Goal: Task Accomplishment & Management: Use online tool/utility

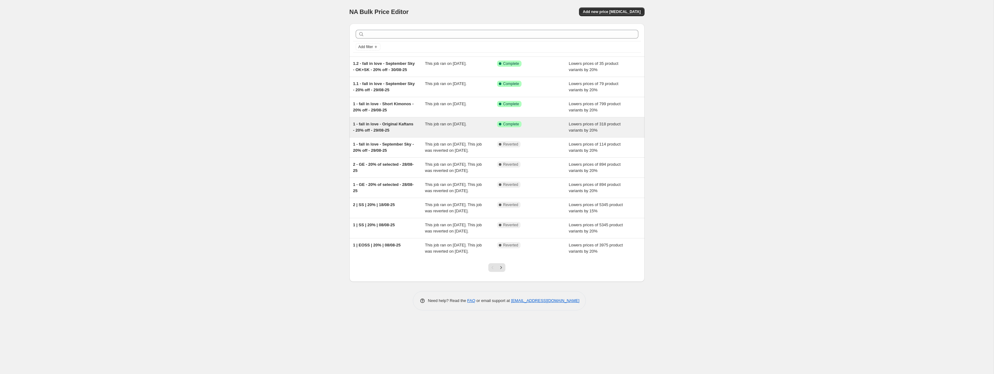
click at [417, 131] on div "1 - fall in love - Original Kaftans - 20% off - 29/08-25" at bounding box center [389, 127] width 72 height 12
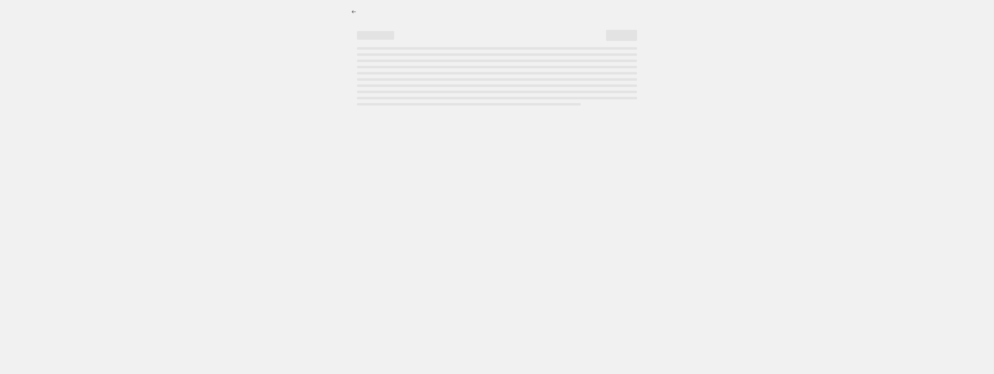
select select "percentage"
select select "tag"
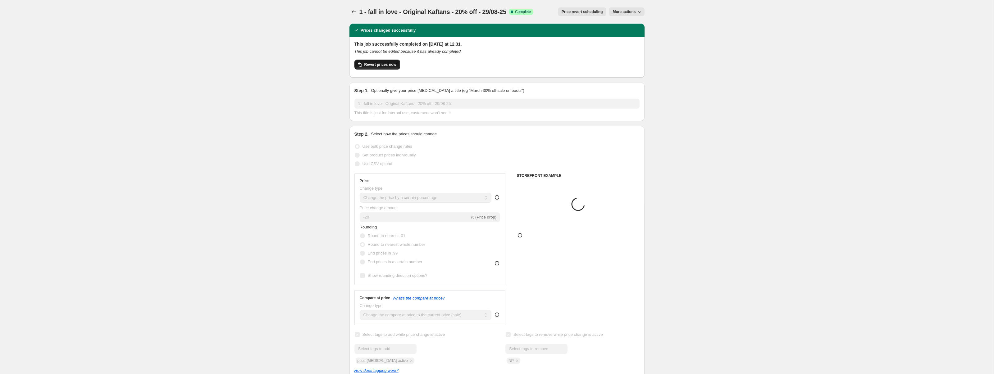
click at [378, 61] on button "Revert prices now" at bounding box center [377, 65] width 46 height 10
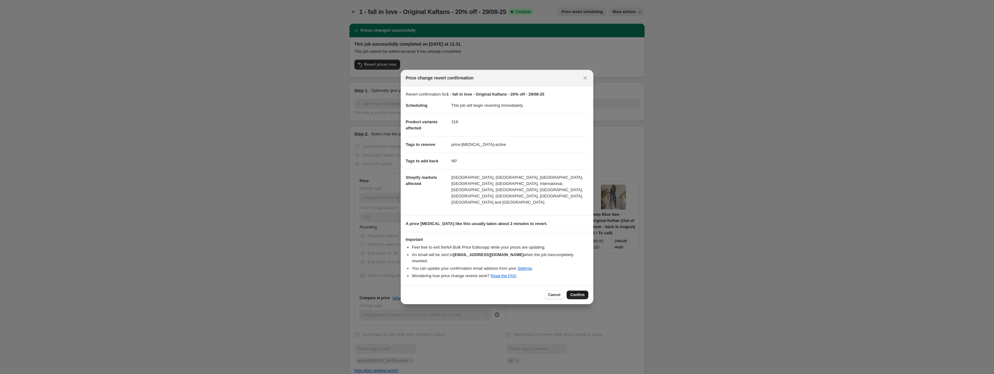
click at [580, 293] on span "Confirm" at bounding box center [577, 295] width 14 height 5
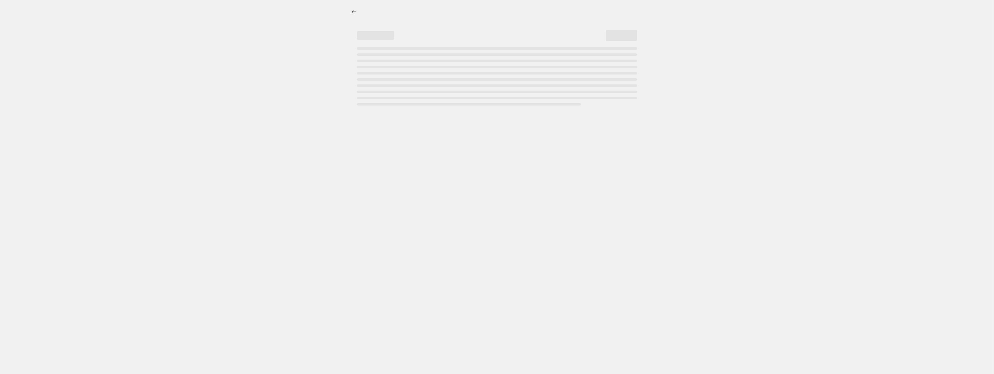
select select "percentage"
select select "tag"
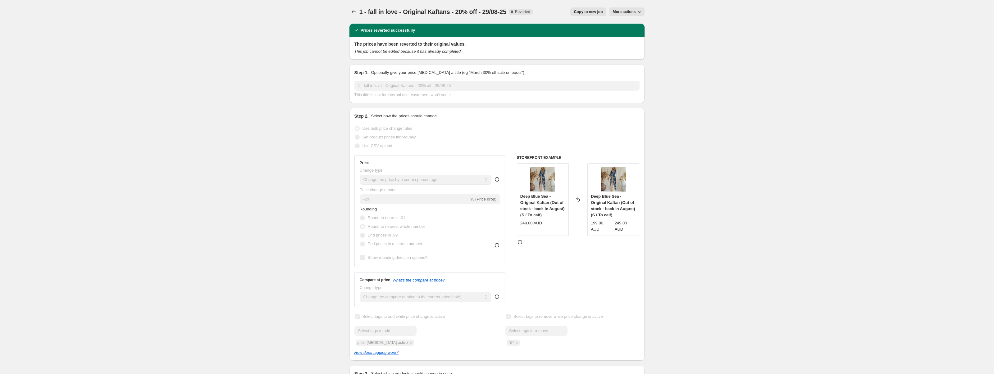
click at [350, 16] on div at bounding box center [354, 11] width 10 height 9
click at [352, 12] on icon "Price change jobs" at bounding box center [354, 11] width 4 height 3
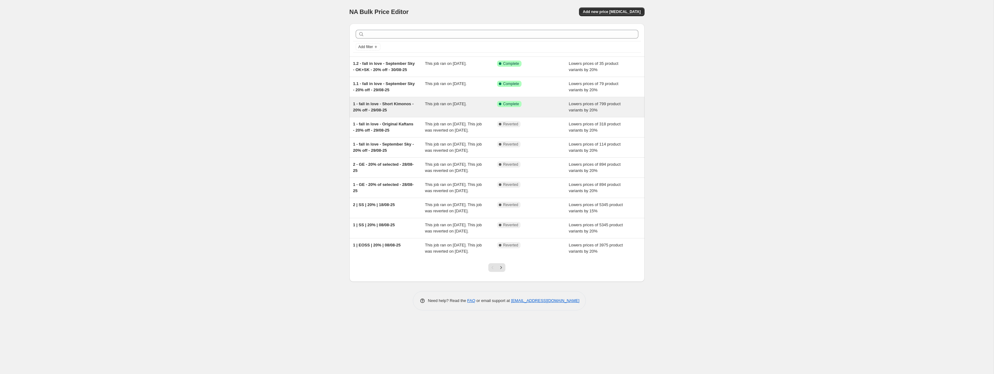
click at [406, 108] on span "1 - fall in love - Short Kimonos - 20% off - 29/08-25" at bounding box center [383, 107] width 61 height 11
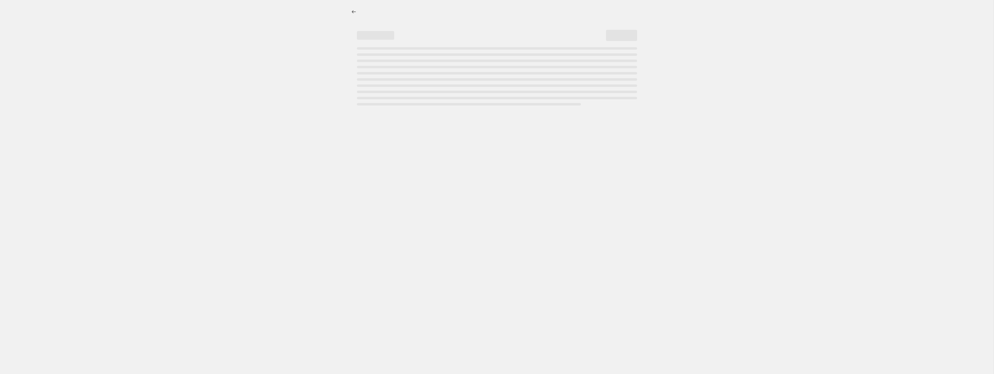
select select "percentage"
select select "tag"
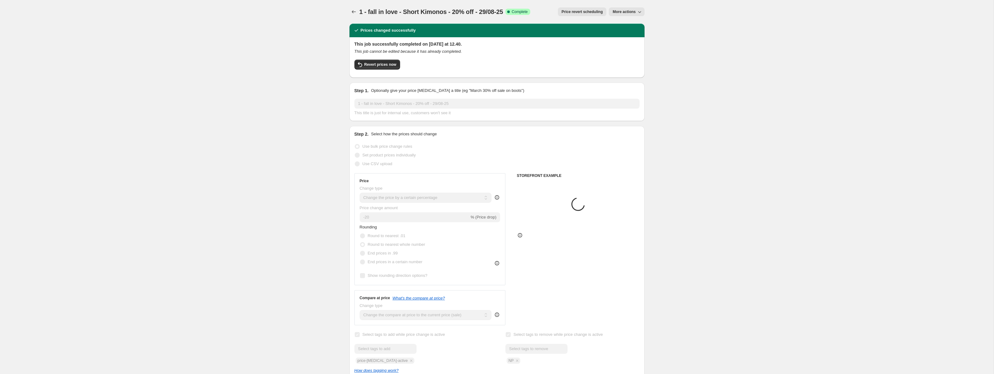
click at [366, 74] on div "This job successfully completed on 29. august 2025 at 12.40. This job cannot be…" at bounding box center [496, 57] width 295 height 40
click at [366, 70] on div "Revert prices now" at bounding box center [496, 66] width 285 height 13
click at [371, 68] on button "Revert prices now" at bounding box center [377, 65] width 46 height 10
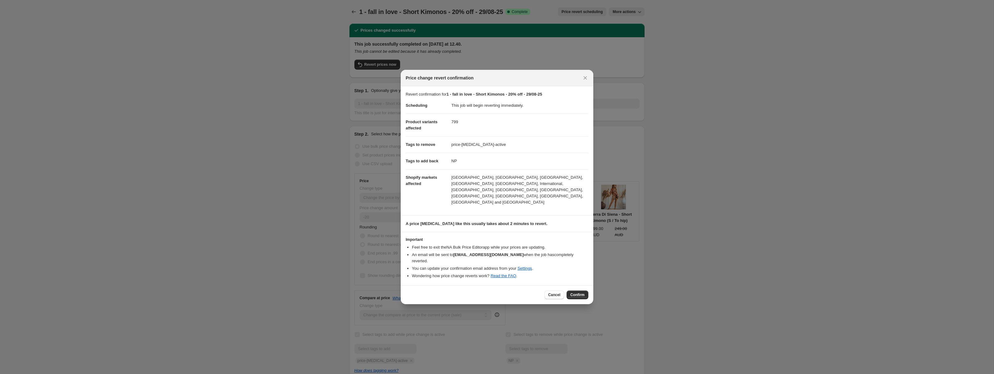
click at [576, 293] on span "Confirm" at bounding box center [577, 295] width 14 height 5
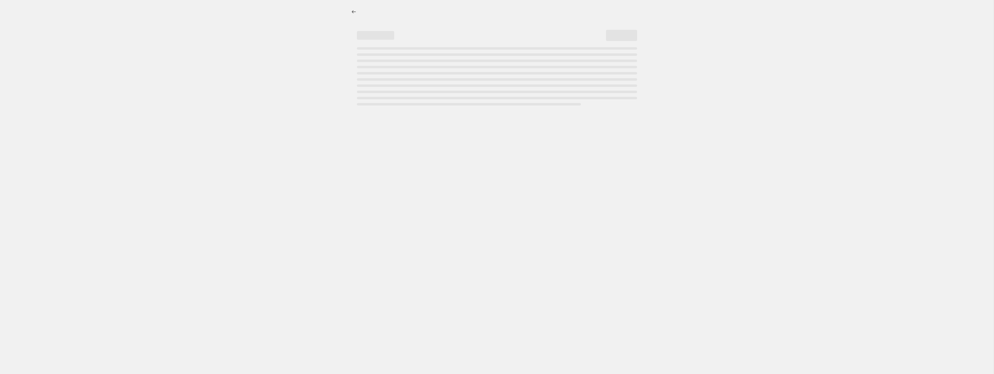
select select "percentage"
select select "tag"
select select "percentage"
select select "tag"
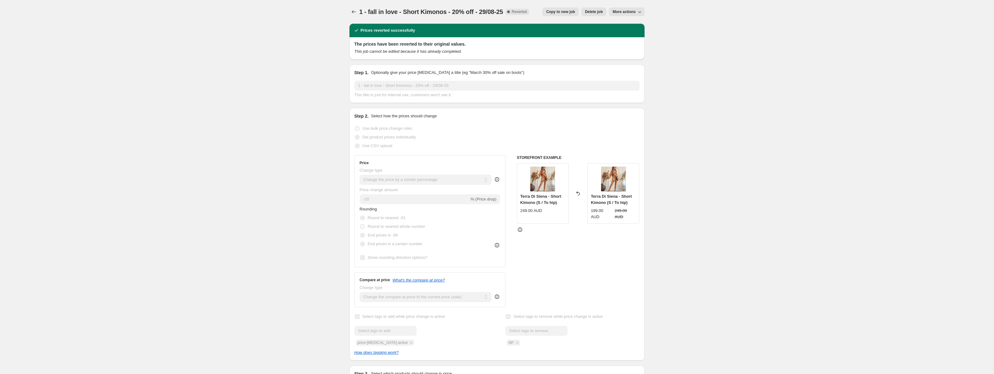
click at [351, 17] on div "1 - fall in love - Short Kimonos - 20% off - 29/08-25. This page is ready 1 - f…" at bounding box center [496, 12] width 295 height 24
click at [353, 12] on icon "Price change jobs" at bounding box center [354, 12] width 6 height 6
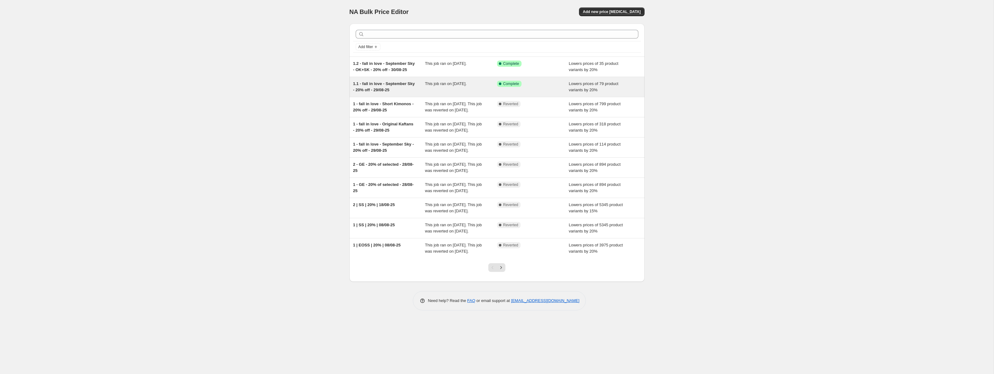
click at [408, 89] on div "1.1 - fall in love - September Sky - 20% off - 29/08-25" at bounding box center [389, 87] width 72 height 12
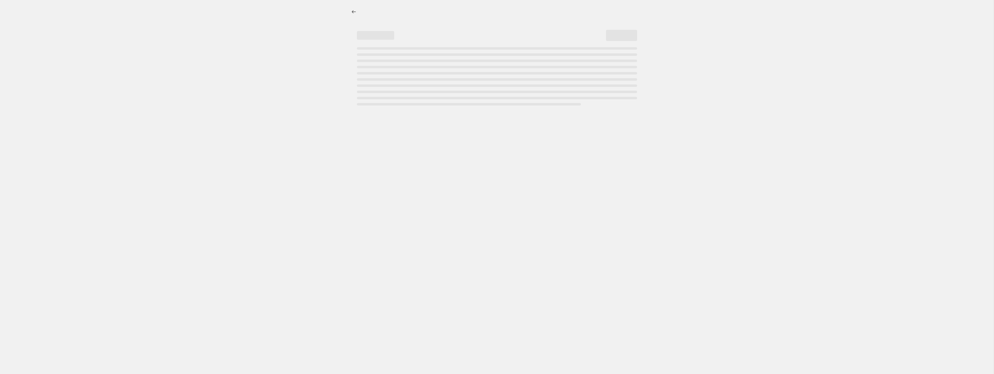
select select "percentage"
select select "tag"
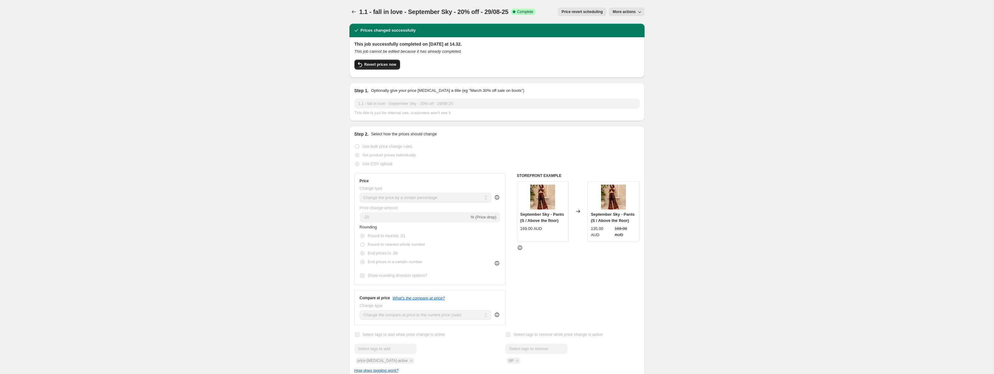
click at [393, 62] on span "Revert prices now" at bounding box center [380, 64] width 32 height 5
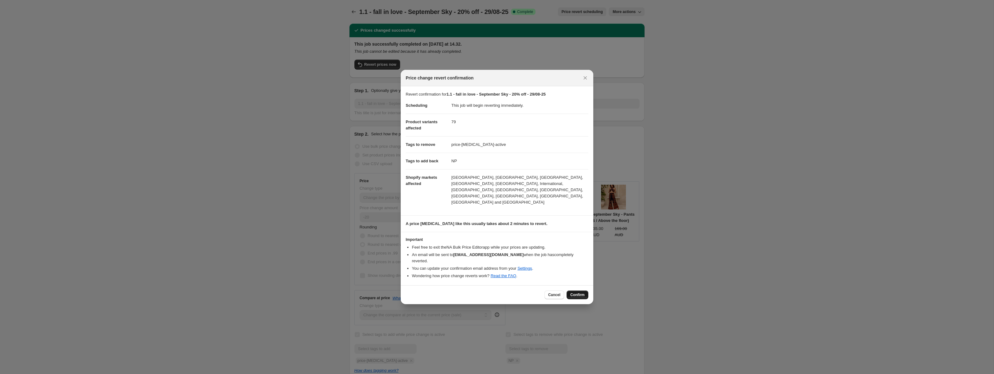
click at [580, 293] on span "Confirm" at bounding box center [577, 295] width 14 height 5
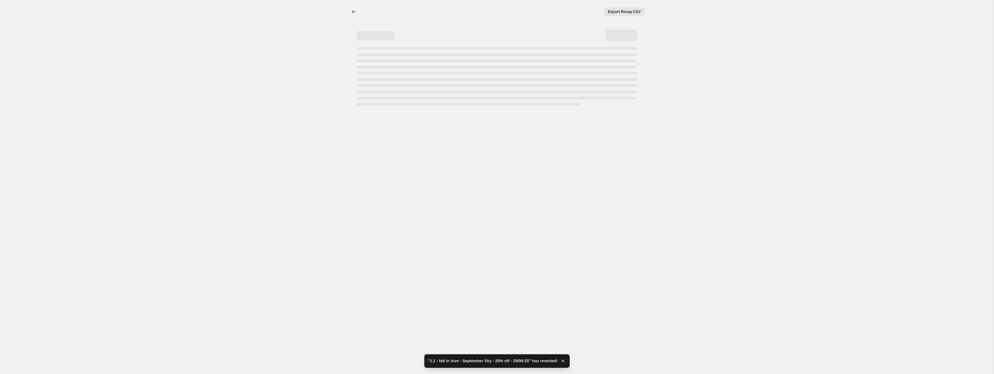
select select "percentage"
select select "tag"
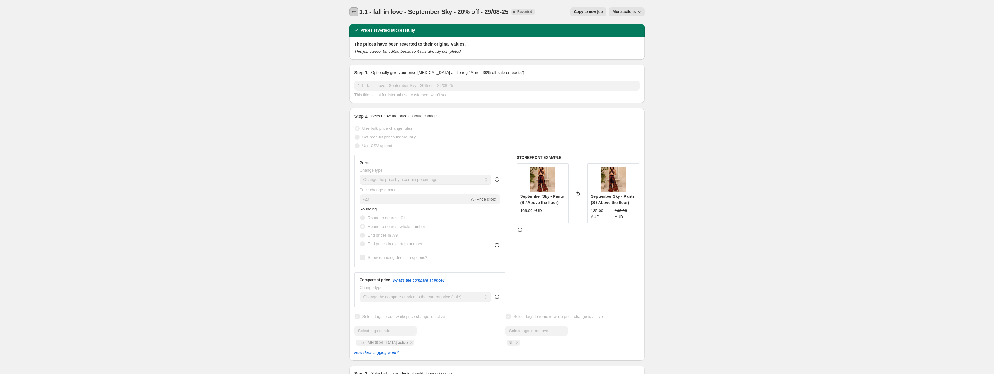
click at [353, 10] on icon "Price change jobs" at bounding box center [354, 12] width 6 height 6
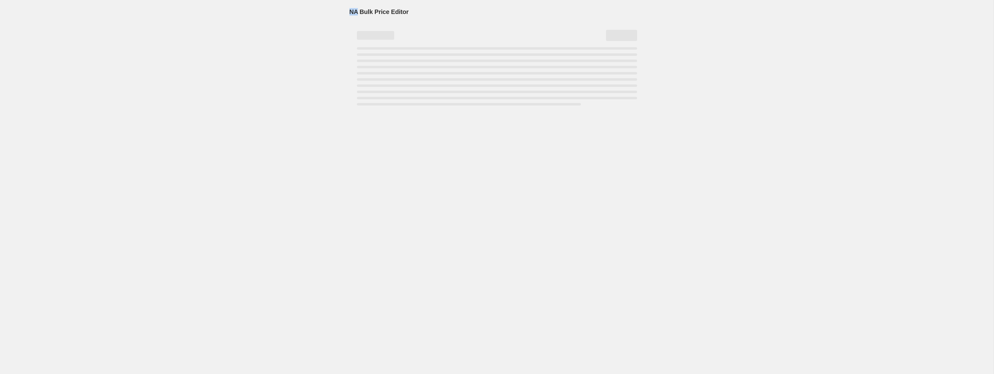
click at [353, 10] on span "NA Bulk Price Editor" at bounding box center [378, 11] width 59 height 7
click at [188, 19] on div "NA Bulk Price Editor. This page is ready NA Bulk Price Editor" at bounding box center [497, 187] width 994 height 374
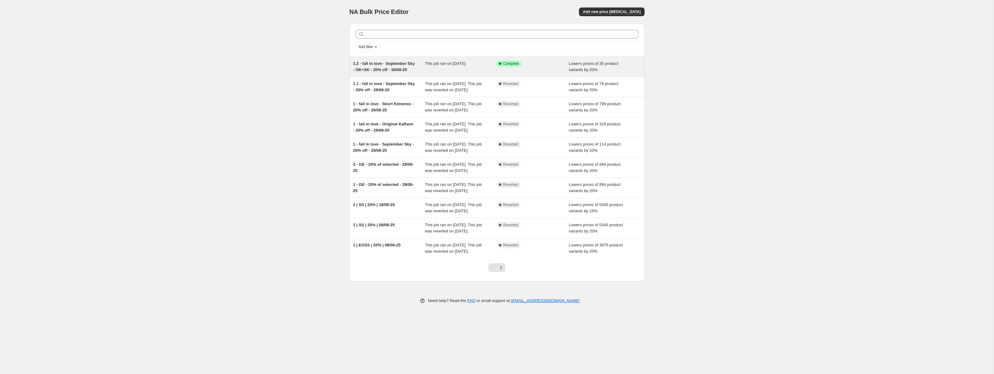
click at [424, 71] on div "1.2 - fall in love - September Sky - OK+SK - 20% off - 30/08-25" at bounding box center [389, 67] width 72 height 12
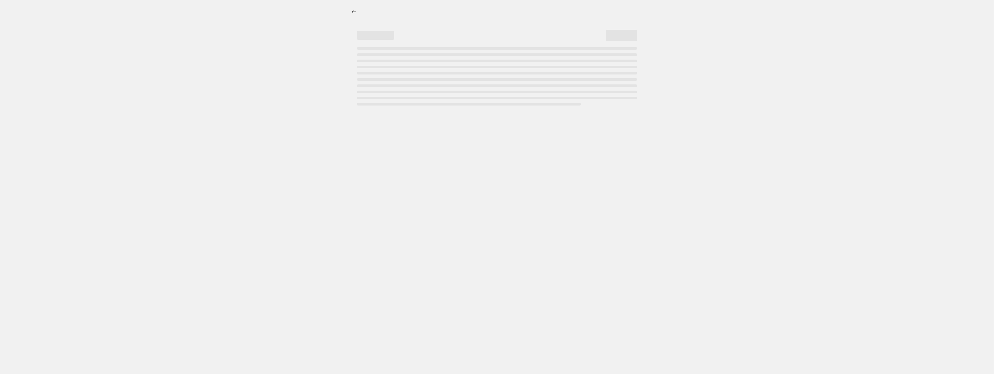
select select "percentage"
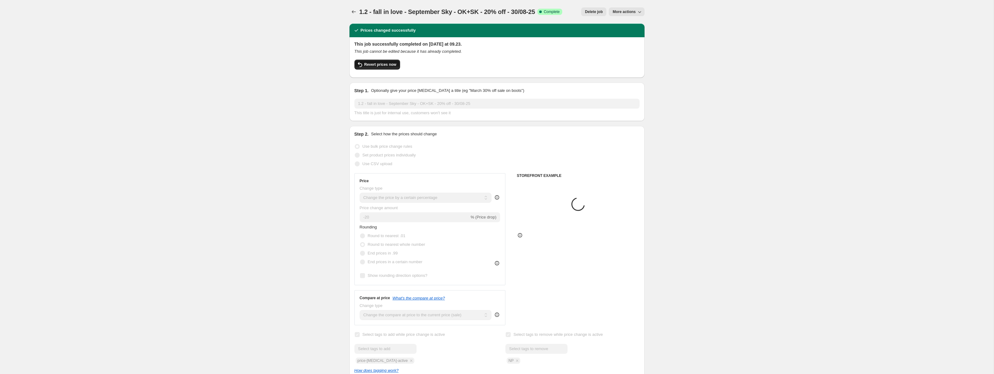
click at [385, 69] on button "Revert prices now" at bounding box center [377, 65] width 46 height 10
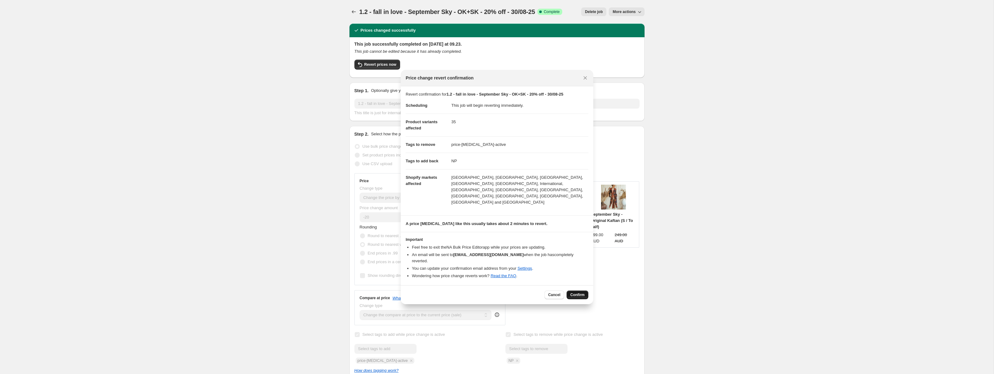
click at [573, 293] on span "Confirm" at bounding box center [577, 295] width 14 height 5
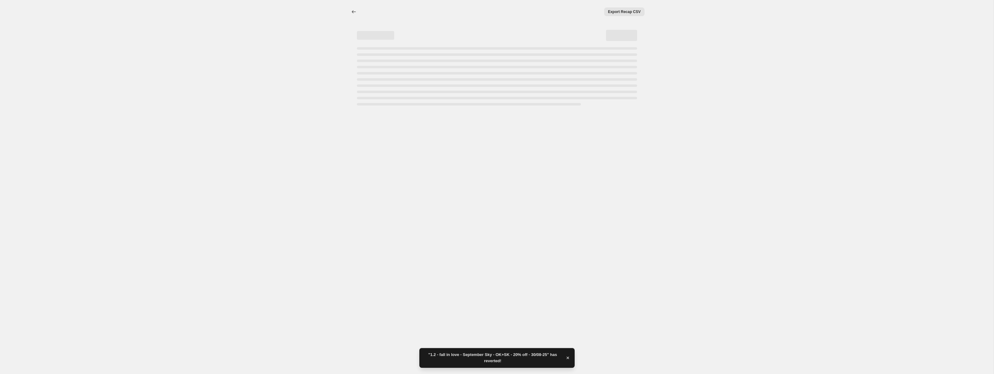
select select "percentage"
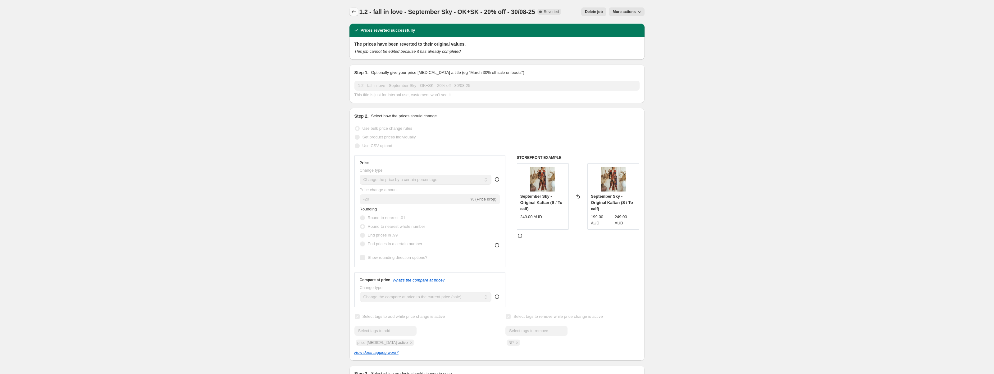
click at [353, 14] on icon "Price change jobs" at bounding box center [354, 12] width 6 height 6
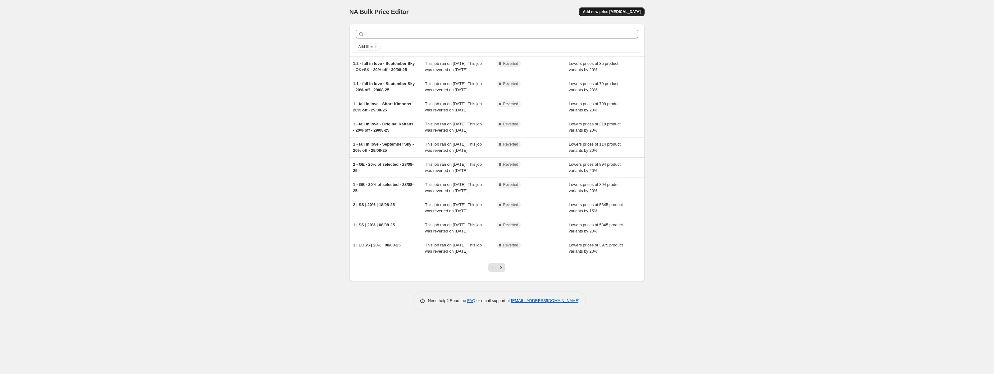
click at [596, 12] on span "Add new price [MEDICAL_DATA]" at bounding box center [612, 11] width 58 height 5
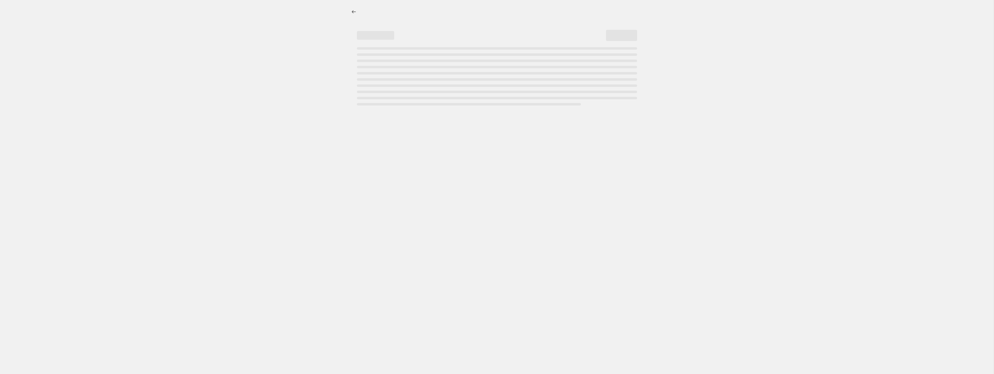
select select "percentage"
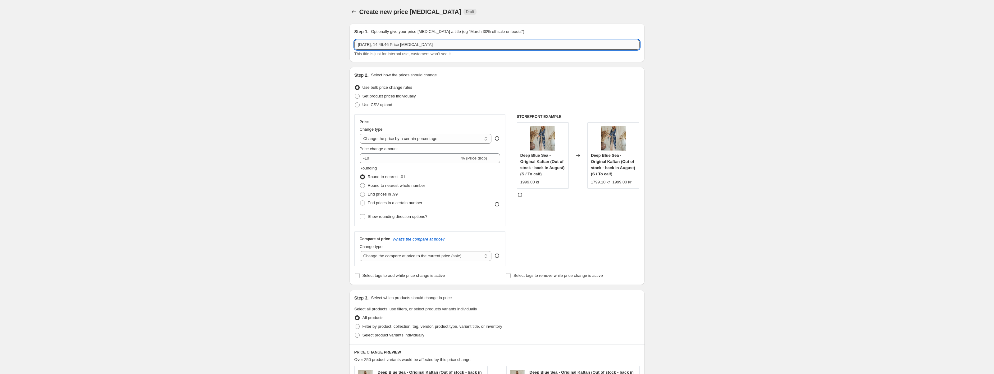
click at [370, 45] on input "4. sep. 2025, 14.46.46 Price change job" at bounding box center [496, 45] width 285 height 10
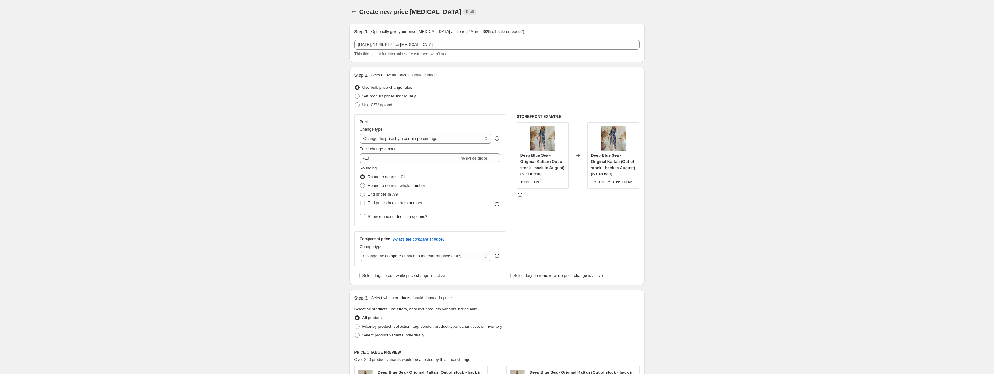
click at [420, 39] on div "Step 1. Optionally give your price change job a title (eg "March 30% off sale o…" at bounding box center [496, 43] width 285 height 29
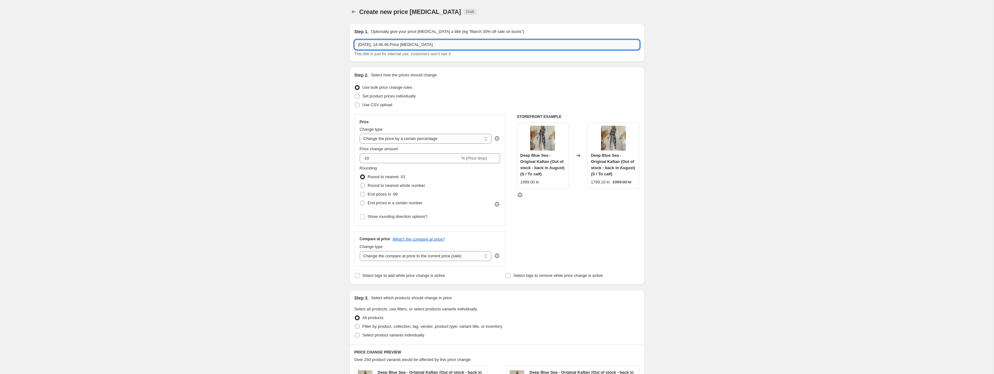
click at [417, 42] on input "4. sep. 2025, 14.46.46 Price change job" at bounding box center [496, 45] width 285 height 10
click at [362, 42] on input "1 - 20% selected -" at bounding box center [496, 45] width 285 height 10
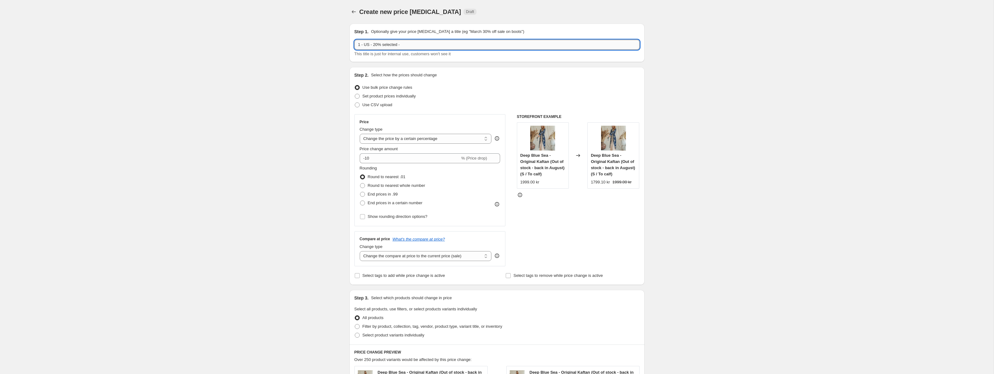
click at [406, 46] on input "1 - US - 20% selected -" at bounding box center [496, 45] width 285 height 10
click at [412, 45] on input "1 - US - 20% selected - 04709-25" at bounding box center [496, 45] width 285 height 10
type input "1 - US - 20% selected - 04/09-25"
click at [293, 75] on div "Create new price change job. This page is ready Create new price change job Dra…" at bounding box center [497, 332] width 994 height 664
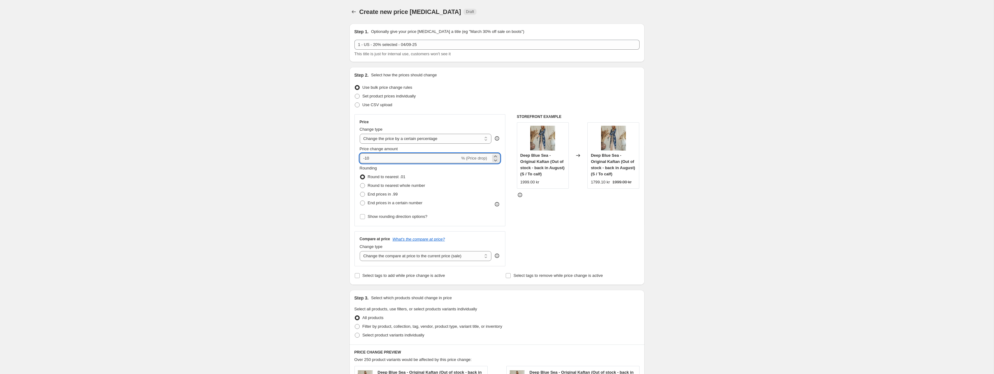
click at [366, 155] on input "-10" at bounding box center [410, 158] width 100 height 10
type input "-20"
click at [368, 185] on span "Round to nearest whole number" at bounding box center [396, 185] width 57 height 5
click at [360, 184] on input "Round to nearest whole number" at bounding box center [360, 183] width 0 height 0
radio input "true"
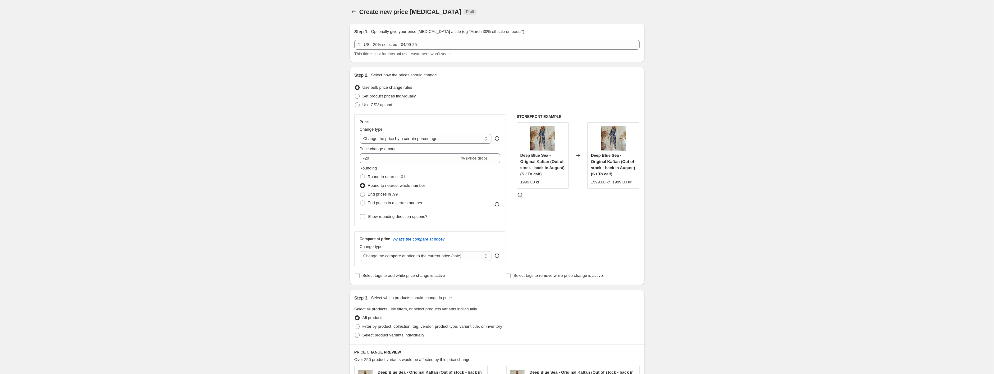
click at [288, 173] on div "Create new price change job. This page is ready Create new price change job Dra…" at bounding box center [497, 332] width 994 height 664
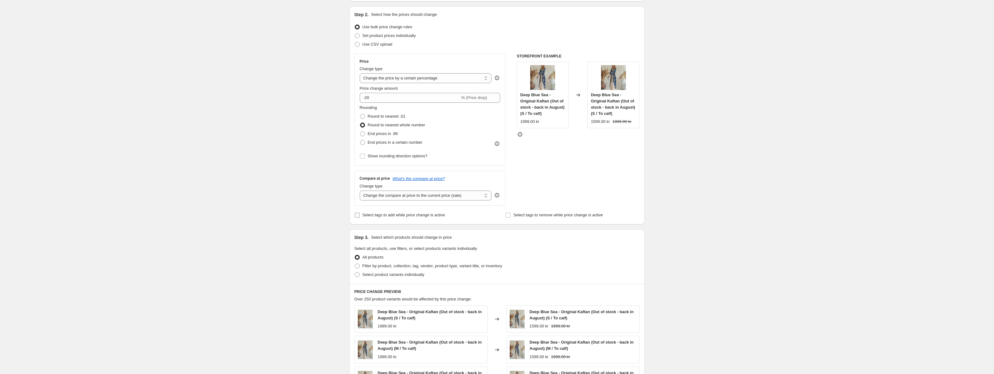
click at [385, 215] on span "Select tags to add while price change is active" at bounding box center [403, 215] width 83 height 5
click at [360, 215] on input "Select tags to add while price change is active" at bounding box center [357, 215] width 5 height 5
checkbox input "true"
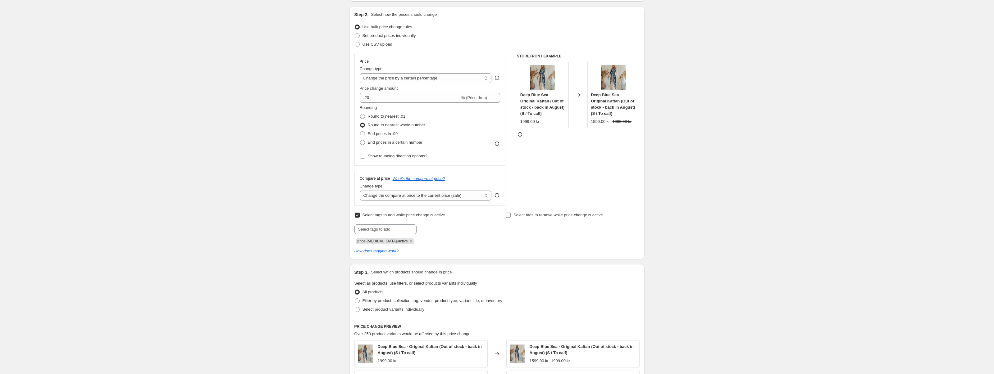
click at [529, 217] on span "Select tags to remove while price change is active" at bounding box center [557, 215] width 89 height 5
click at [511, 217] on input "Select tags to remove while price change is active" at bounding box center [508, 215] width 5 height 5
checkbox input "true"
click at [529, 233] on input "text" at bounding box center [536, 230] width 62 height 10
type input "NP"
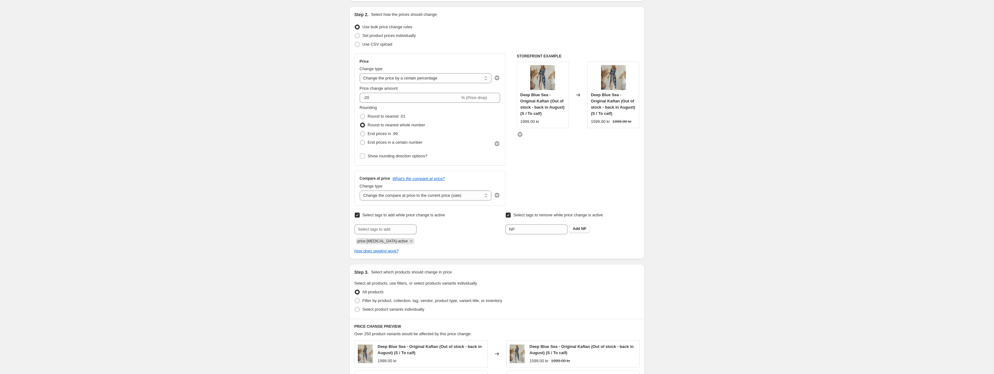
click at [300, 259] on div "Create new price change job. This page is ready Create new price change job Dra…" at bounding box center [497, 288] width 994 height 699
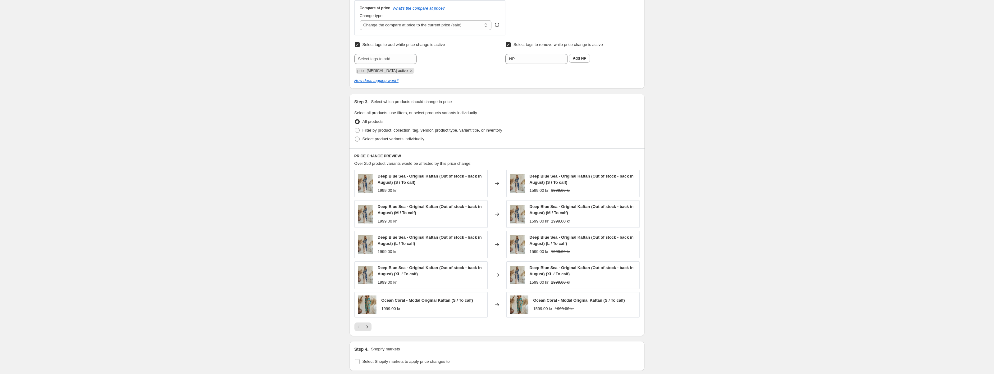
scroll to position [240, 0]
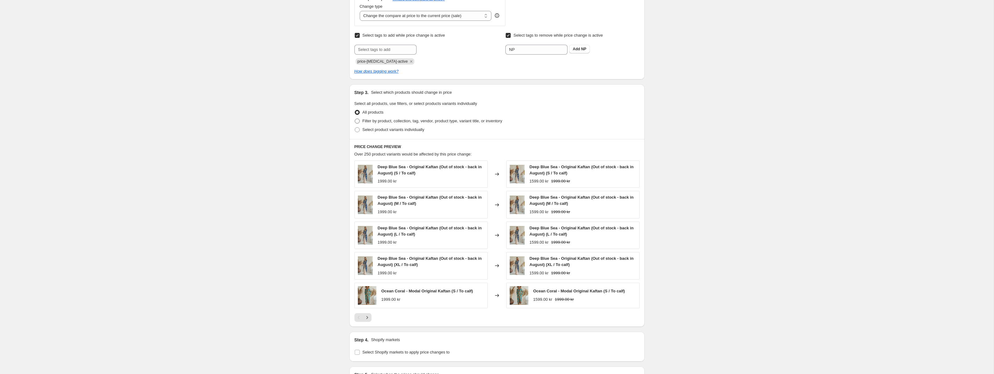
click at [386, 123] on span "Filter by product, collection, tag, vendor, product type, variant title, or inv…" at bounding box center [432, 121] width 140 height 5
click at [355, 119] on input "Filter by product, collection, tag, vendor, product type, variant title, or inv…" at bounding box center [355, 119] width 0 height 0
radio input "true"
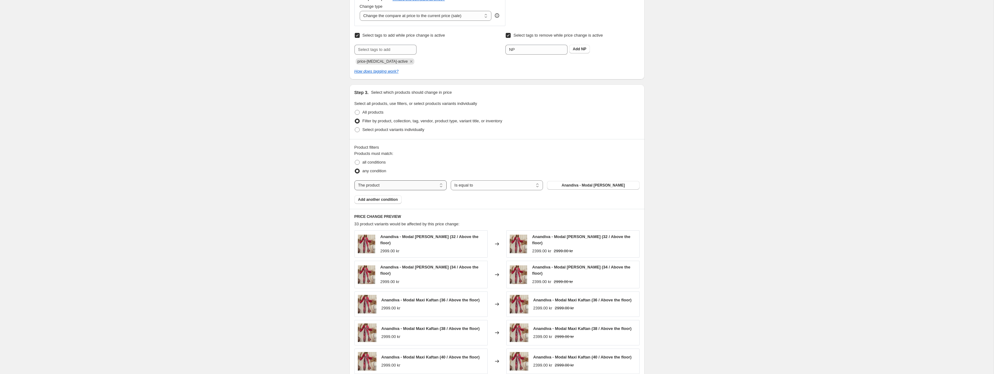
click at [417, 179] on div "Products must match: all conditions any condition The product The product's col…" at bounding box center [496, 177] width 285 height 53
click at [417, 181] on select "The product The product's collection The product's tag The product's vendor The…" at bounding box center [400, 185] width 92 height 10
select select "tag"
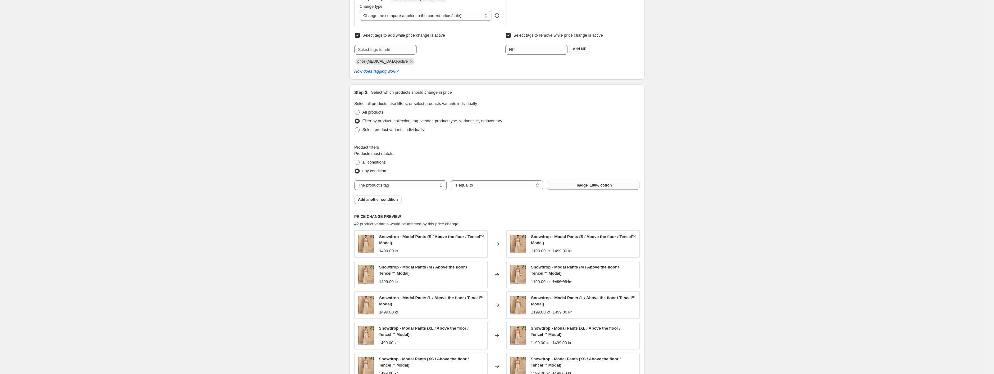
click at [572, 184] on button "_badge_100% cotton" at bounding box center [593, 185] width 92 height 9
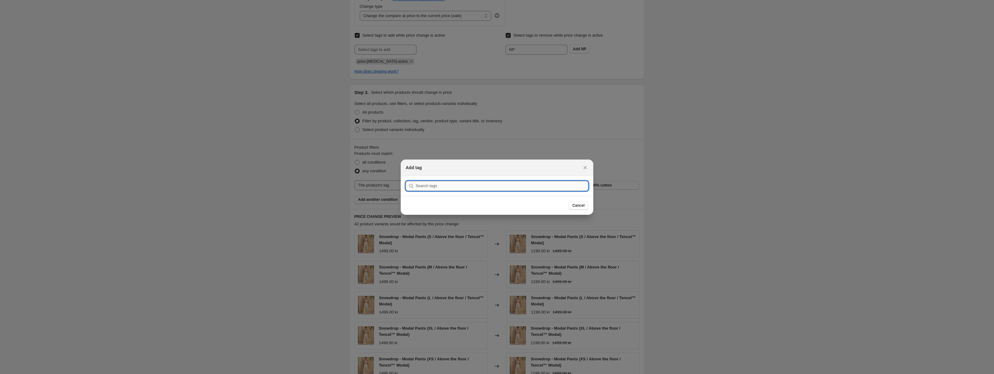
click at [508, 186] on input ":rfv:" at bounding box center [502, 186] width 173 height 10
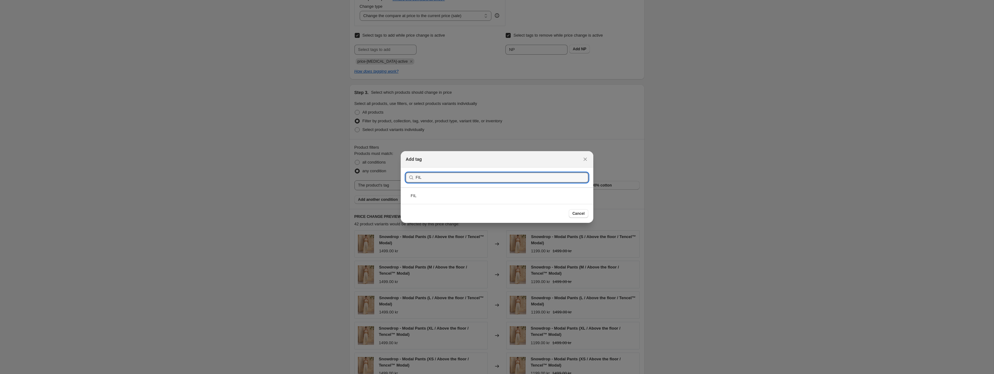
type input "FIL"
click at [433, 202] on div "FIL" at bounding box center [497, 196] width 193 height 16
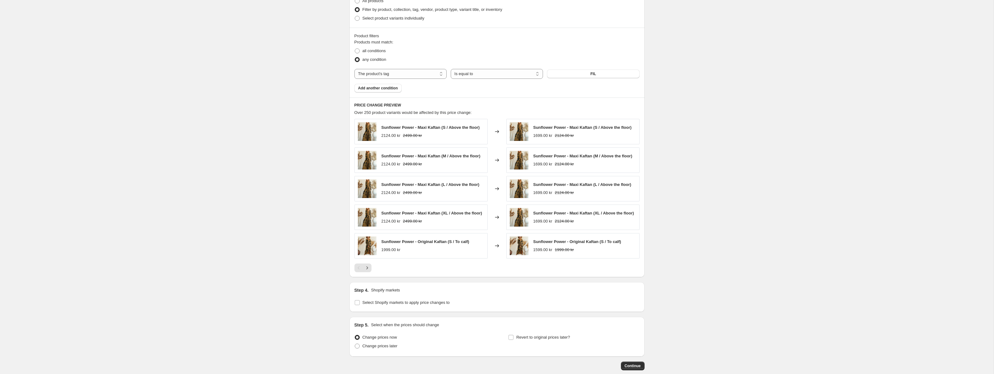
scroll to position [388, 0]
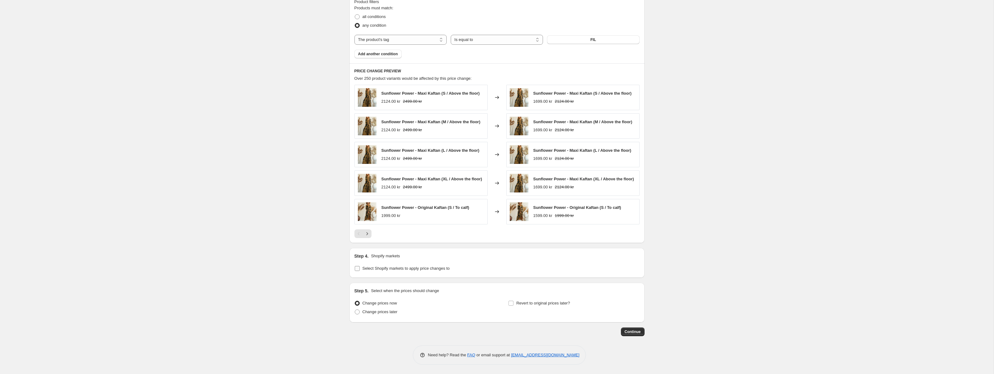
click at [357, 272] on label "Select Shopify markets to apply price changes to" at bounding box center [401, 268] width 95 height 9
click at [357, 271] on input "Select Shopify markets to apply price changes to" at bounding box center [357, 268] width 5 height 5
checkbox input "true"
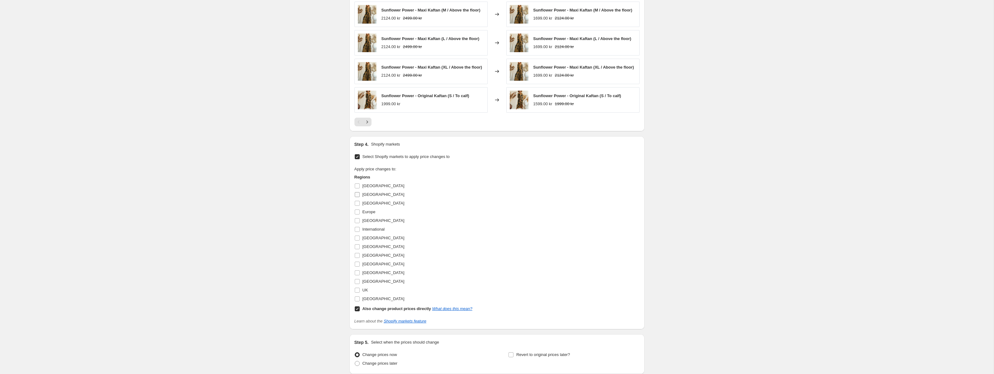
scroll to position [510, 0]
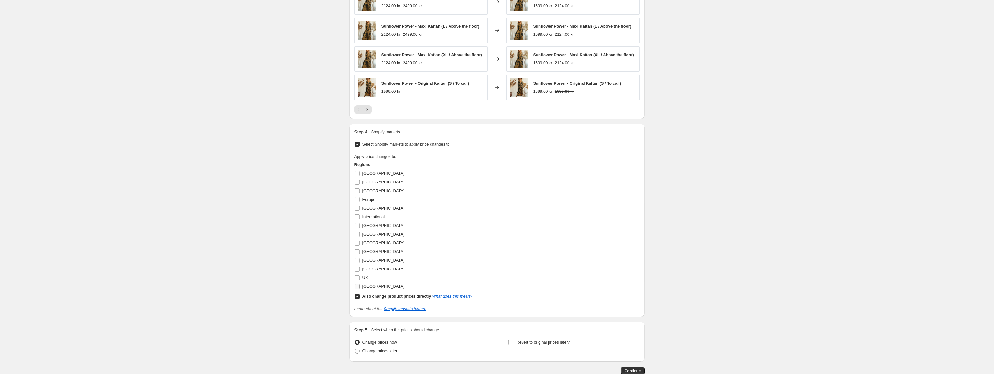
click at [358, 289] on input "[GEOGRAPHIC_DATA]" at bounding box center [357, 286] width 5 height 5
checkbox input "true"
click at [358, 308] on input "Also change product prices directly What does this mean?" at bounding box center [357, 305] width 5 height 5
checkbox input "false"
click at [357, 271] on input "[GEOGRAPHIC_DATA]" at bounding box center [357, 269] width 5 height 5
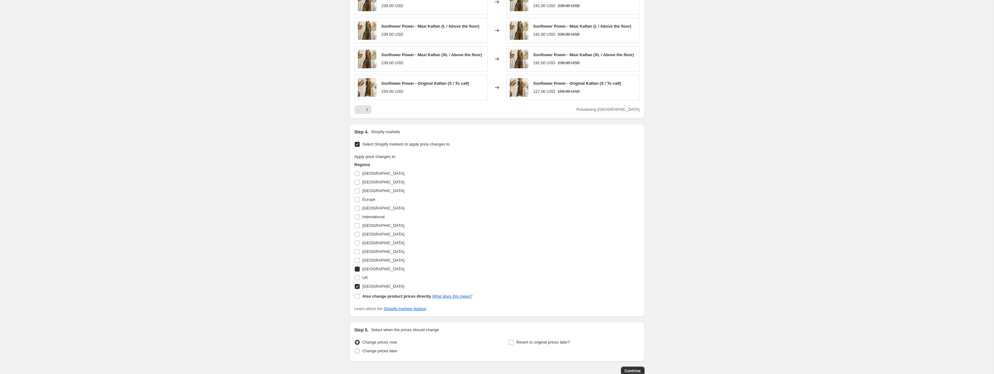
checkbox input "true"
click at [357, 271] on input "[GEOGRAPHIC_DATA]" at bounding box center [357, 269] width 5 height 5
checkbox input "true"
select select "56636965208"
click at [358, 262] on input "[GEOGRAPHIC_DATA]" at bounding box center [357, 260] width 5 height 5
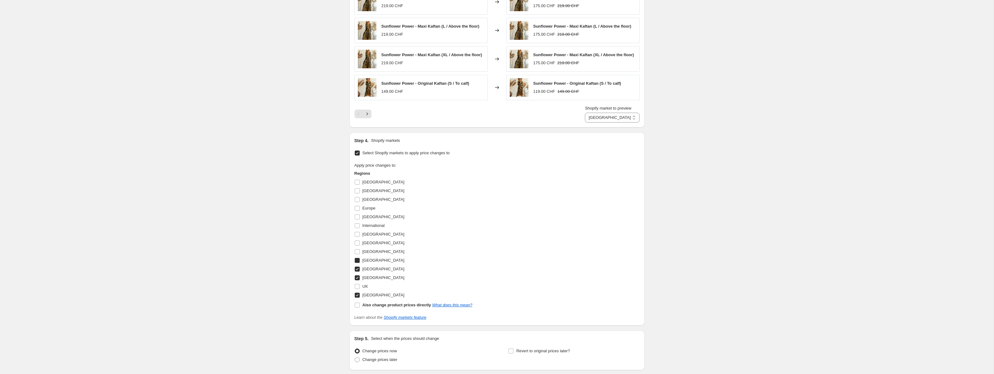
checkbox input "true"
select select "43592384825"
click at [358, 254] on input "[GEOGRAPHIC_DATA]" at bounding box center [357, 251] width 5 height 5
checkbox input "true"
select select "56639553880"
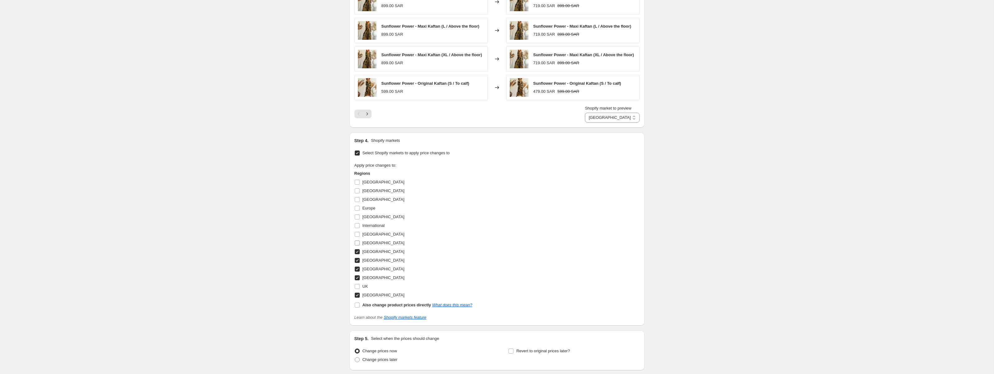
click at [357, 244] on input "[GEOGRAPHIC_DATA]" at bounding box center [357, 243] width 5 height 5
checkbox input "true"
select select "56639357272"
click at [356, 235] on input "[GEOGRAPHIC_DATA]" at bounding box center [357, 234] width 5 height 5
checkbox input "true"
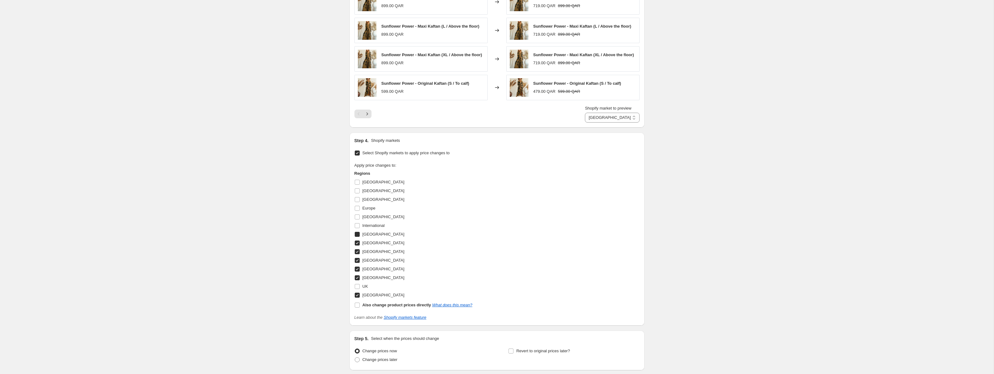
select select "56638407000"
click at [358, 210] on input "Europe" at bounding box center [357, 208] width 5 height 5
checkbox input "true"
select select "55604183384"
click at [358, 202] on input "[GEOGRAPHIC_DATA]" at bounding box center [357, 199] width 5 height 5
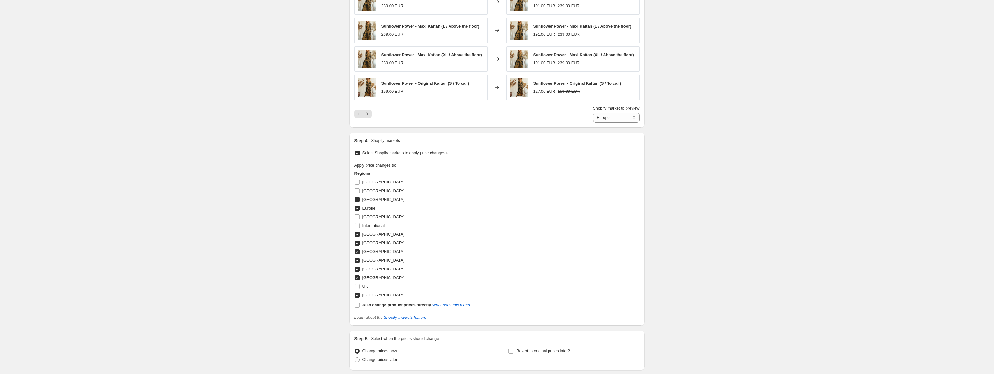
checkbox input "true"
select select "56638275928"
click at [358, 289] on input "UK" at bounding box center [357, 286] width 5 height 5
checkbox input "true"
click at [358, 227] on input "International" at bounding box center [357, 225] width 5 height 5
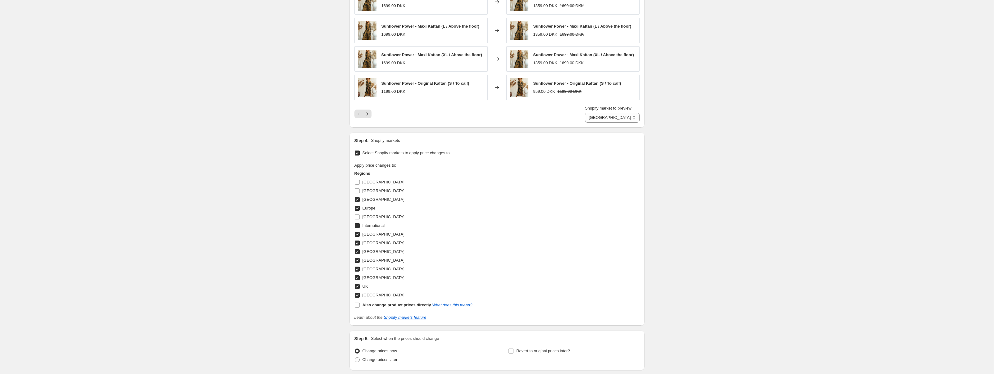
checkbox input "true"
click at [358, 288] on input "UK" at bounding box center [357, 286] width 5 height 5
checkbox input "false"
click at [358, 194] on input "[GEOGRAPHIC_DATA]" at bounding box center [357, 191] width 5 height 5
checkbox input "true"
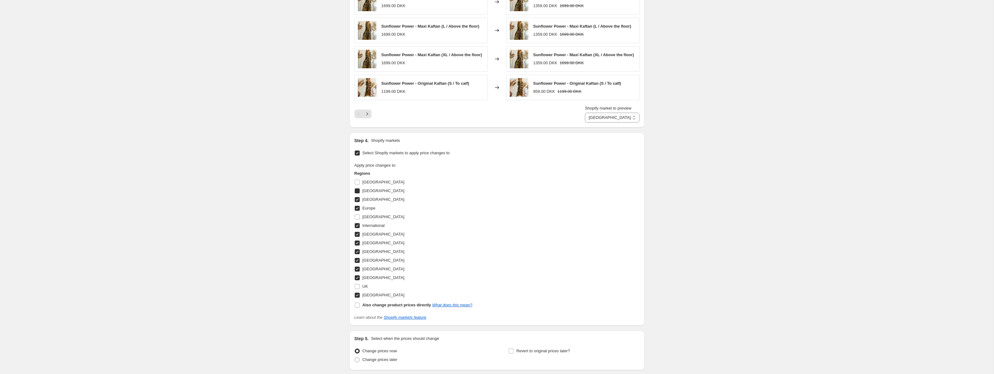
select select "56637751640"
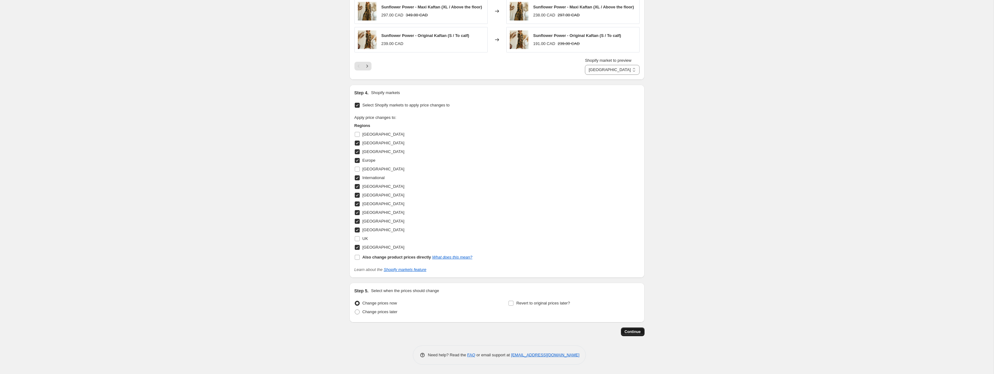
click at [632, 332] on span "Continue" at bounding box center [633, 332] width 16 height 5
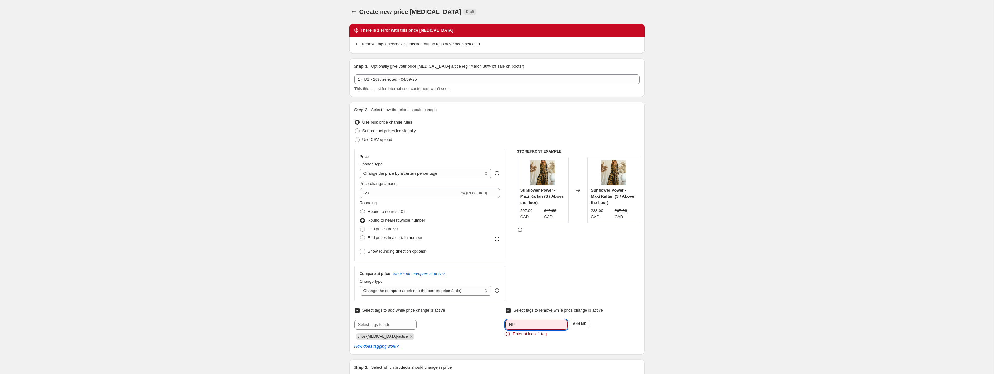
click at [542, 320] on input "NP" at bounding box center [536, 325] width 62 height 10
click at [580, 324] on b "Add" at bounding box center [576, 324] width 7 height 4
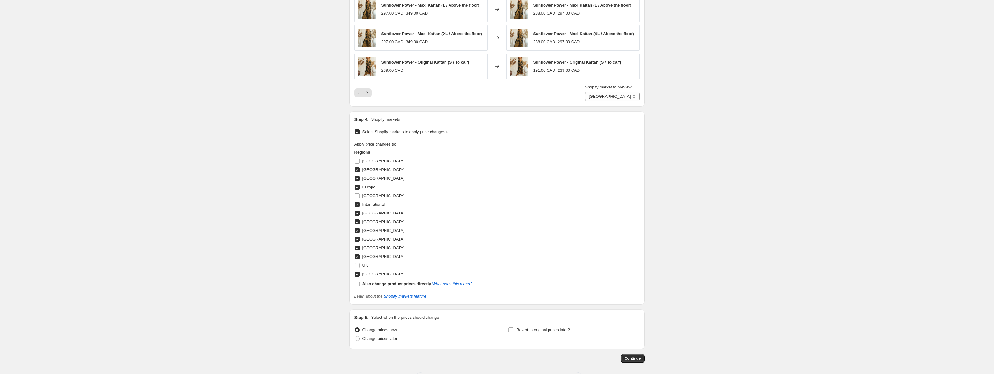
scroll to position [560, 0]
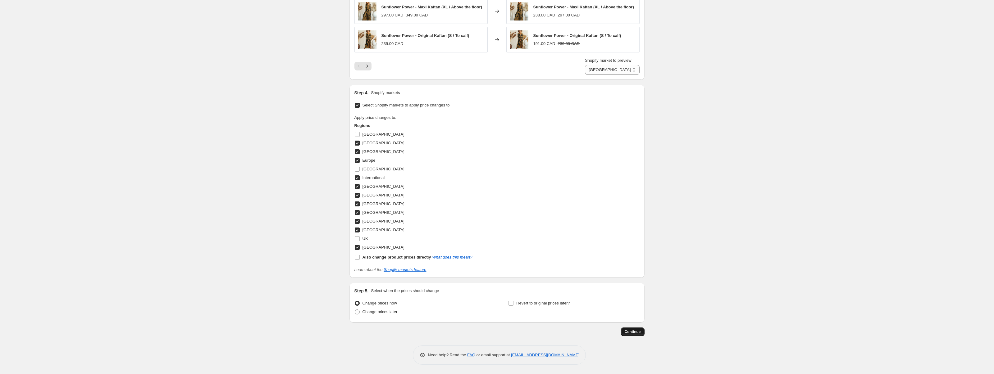
click at [636, 331] on span "Continue" at bounding box center [633, 332] width 16 height 5
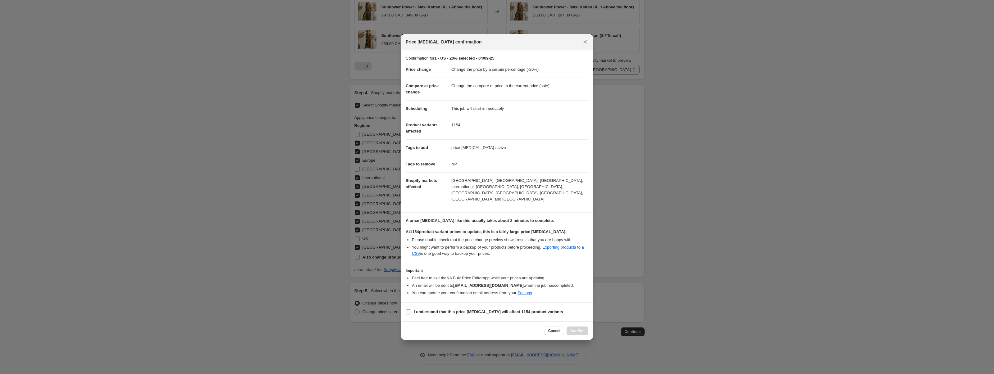
click at [411, 309] on span ":rfh:" at bounding box center [409, 312] width 6 height 6
click at [411, 310] on input "I understand that this price change job will affect 1154 product variants" at bounding box center [408, 312] width 5 height 5
checkbox input "true"
click at [580, 329] on span "Confirm" at bounding box center [577, 331] width 14 height 5
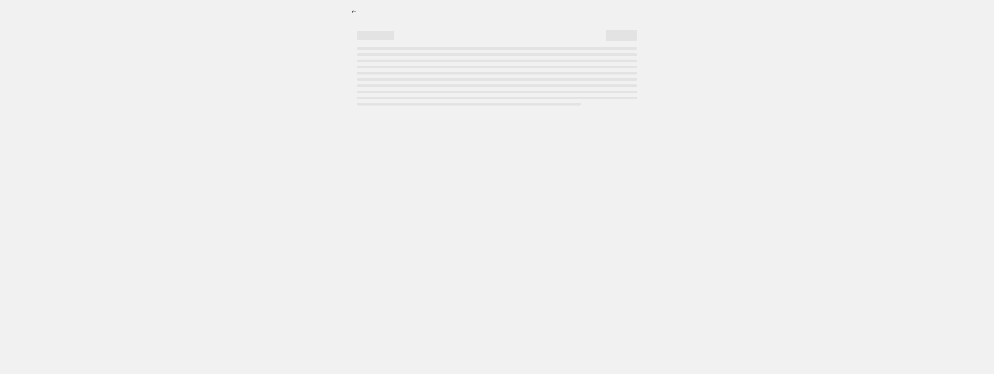
select select "percentage"
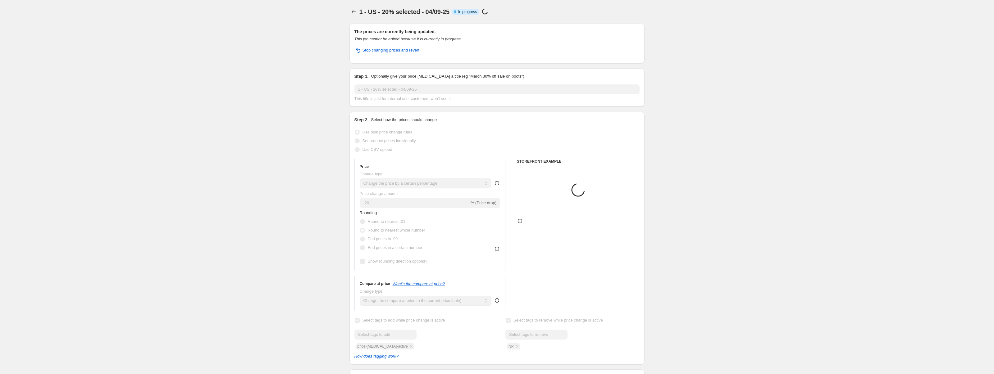
select select "tag"
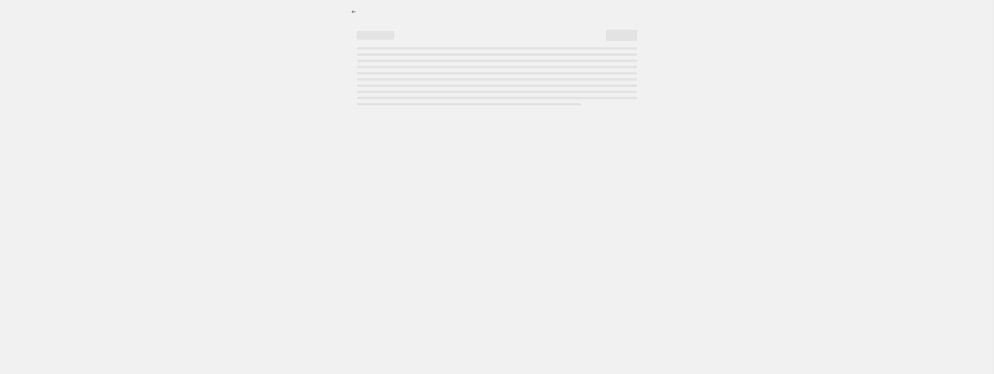
select select "percentage"
select select "tag"
select select "percentage"
select select "tag"
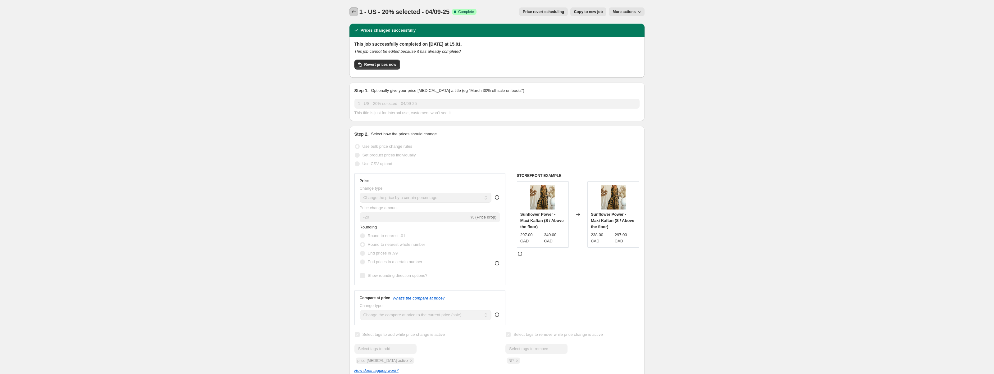
click at [355, 13] on icon "Price change jobs" at bounding box center [354, 12] width 6 height 6
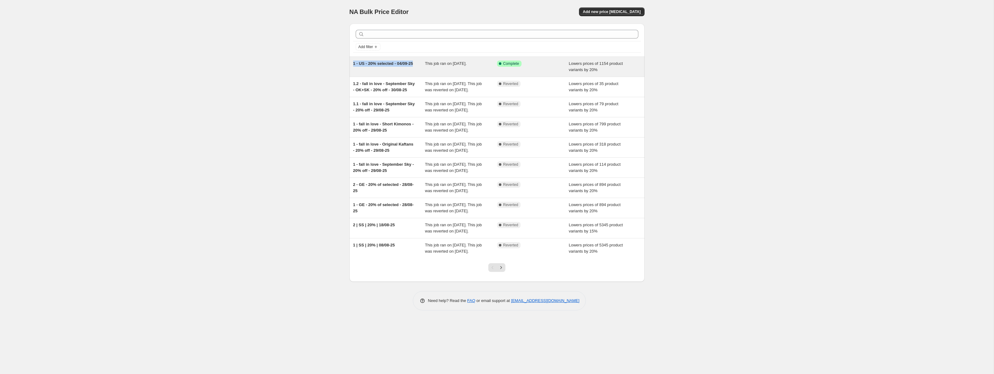
copy span "1 - US - 20% selected - 04/09-25"
drag, startPoint x: 364, startPoint y: 74, endPoint x: 350, endPoint y: 64, distance: 16.7
click at [350, 64] on div "1 - US - 20% selected - 04/09-25 This job ran on [DATE]. Success Complete Compl…" at bounding box center [496, 67] width 295 height 20
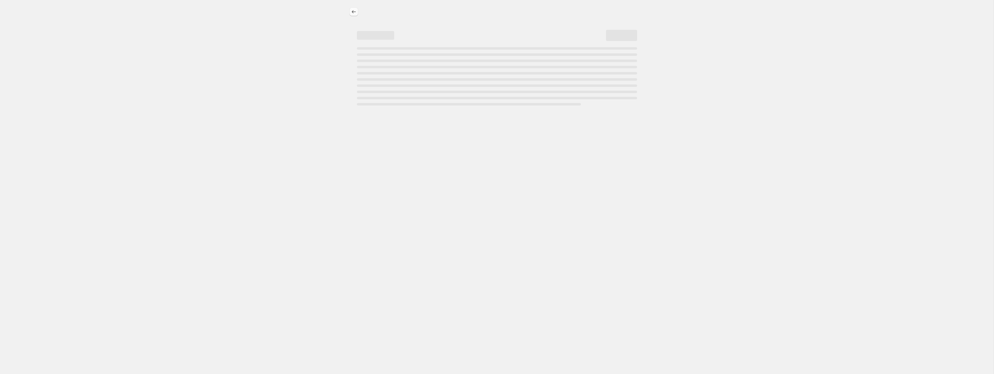
click at [357, 10] on button "Price change jobs" at bounding box center [353, 11] width 9 height 9
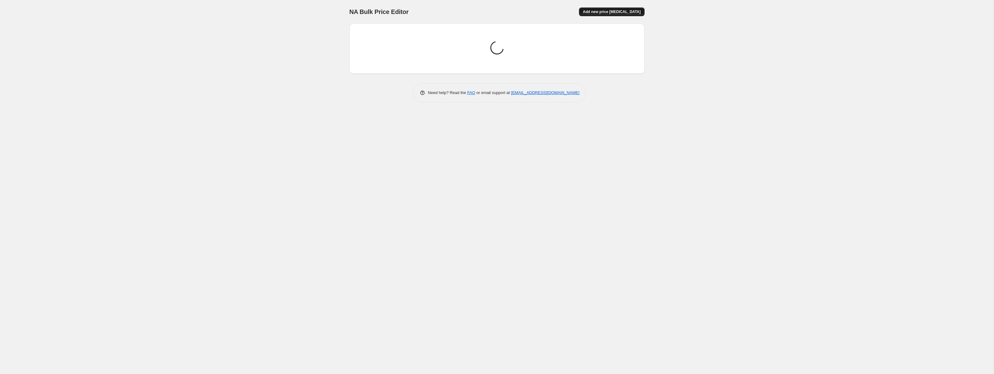
click at [619, 11] on span "Add new price [MEDICAL_DATA]" at bounding box center [612, 11] width 58 height 5
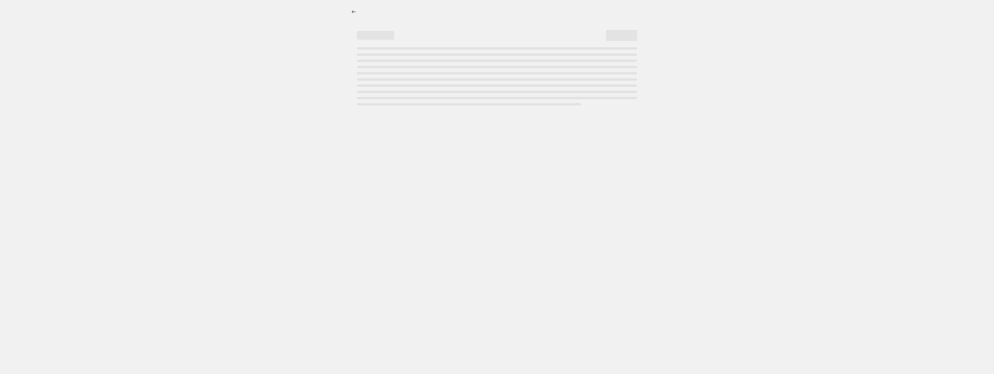
select select "percentage"
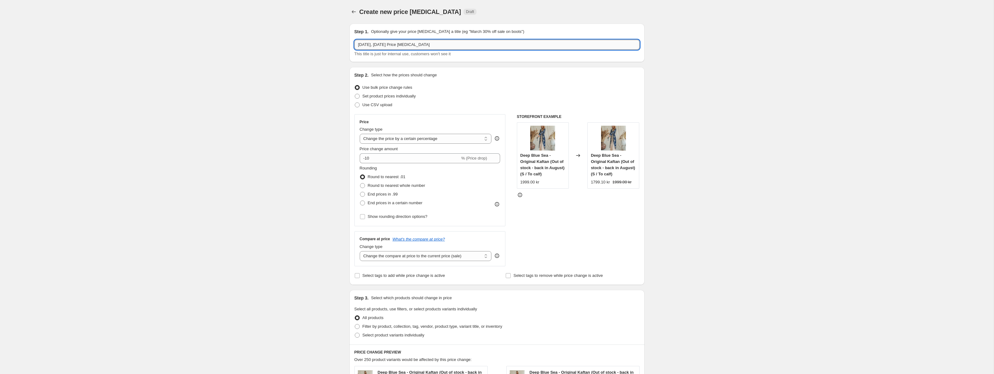
click at [421, 47] on input "[DATE], [DATE] Price [MEDICAL_DATA]" at bounding box center [496, 45] width 285 height 10
paste input "1 - US - 20% selected - 04/09-25"
click at [368, 43] on input "1 - US - 20% selected - 04/09-25" at bounding box center [496, 45] width 285 height 10
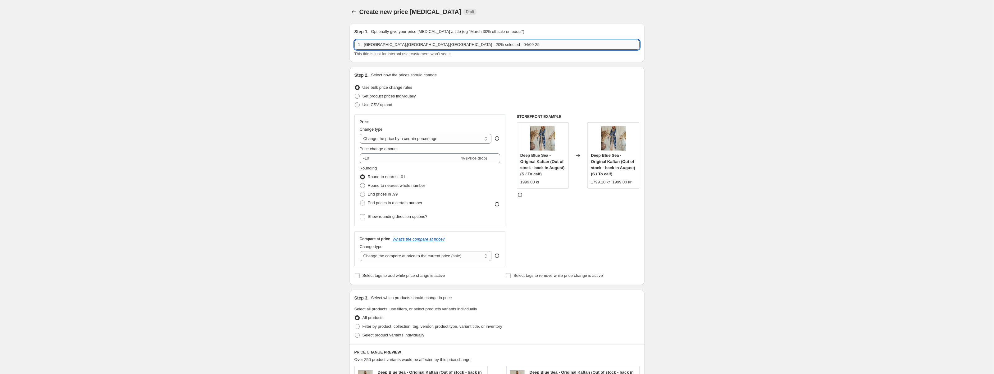
click at [396, 47] on input "1 - [GEOGRAPHIC_DATA],[GEOGRAPHIC_DATA],[GEOGRAPHIC_DATA] - 20% selected - 04/0…" at bounding box center [496, 45] width 285 height 10
click at [410, 44] on input "1 - [GEOGRAPHIC_DATA],[GEOGRAPHIC_DATA],[GEOGRAPHIC_DATA] - 15% selected - 04/0…" at bounding box center [496, 45] width 285 height 10
click at [410, 44] on input "1 - AUS,GER,UK - 15% selected - 04/09-25" at bounding box center [496, 45] width 285 height 10
type input "1 - AUS,GER,UK - 15% ALL - 04/09-25"
click at [258, 149] on div "Create new price change job. This page is ready Create new price change job Dra…" at bounding box center [497, 332] width 994 height 664
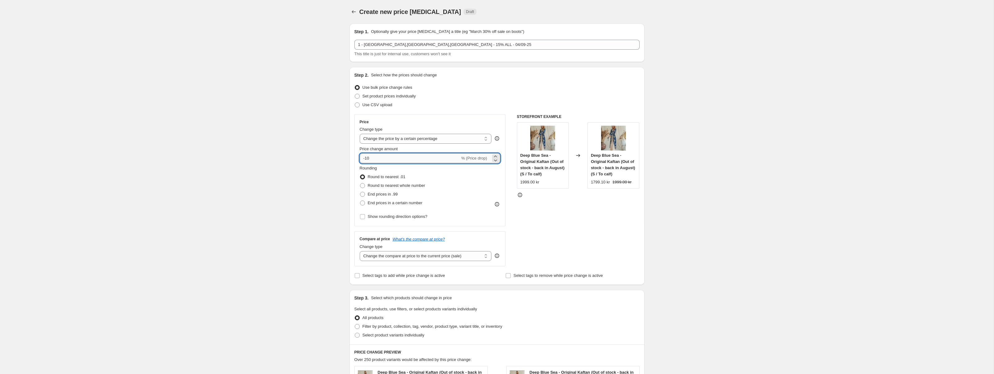
click at [381, 155] on input "-10" at bounding box center [410, 158] width 100 height 10
click at [387, 158] on input "-10" at bounding box center [410, 158] width 100 height 10
type input "-15"
click at [301, 180] on div "Create new price change job. This page is ready Create new price change job Dra…" at bounding box center [497, 332] width 994 height 664
click at [385, 183] on span "Round to nearest whole number" at bounding box center [396, 185] width 57 height 5
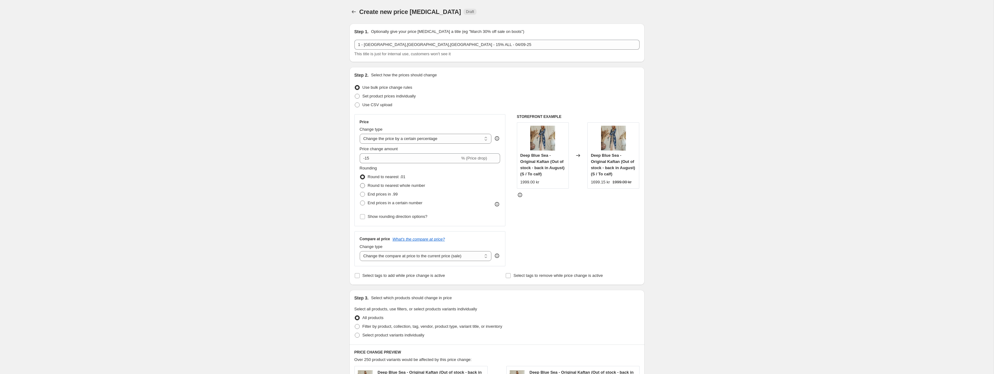
click at [360, 183] on input "Round to nearest whole number" at bounding box center [360, 183] width 0 height 0
radio input "true"
click at [277, 164] on div "Create new price change job. This page is ready Create new price change job Dra…" at bounding box center [497, 332] width 994 height 664
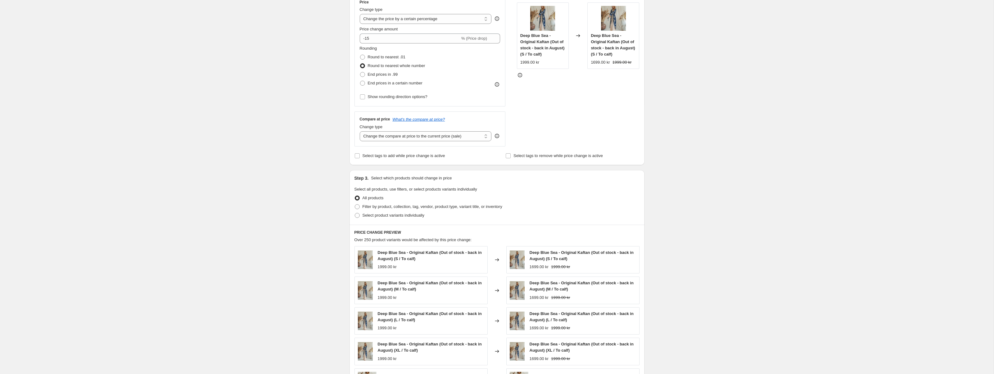
scroll to position [123, 0]
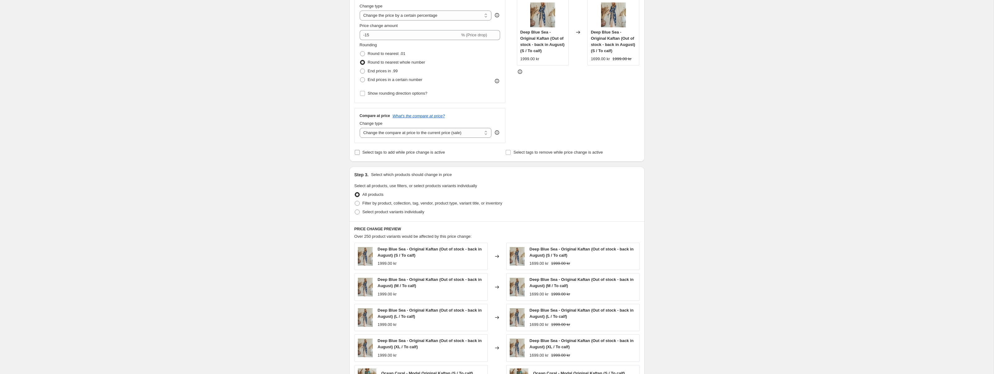
click at [411, 153] on span "Select tags to add while price change is active" at bounding box center [403, 152] width 83 height 5
click at [360, 153] on input "Select tags to add while price change is active" at bounding box center [357, 152] width 5 height 5
checkbox input "true"
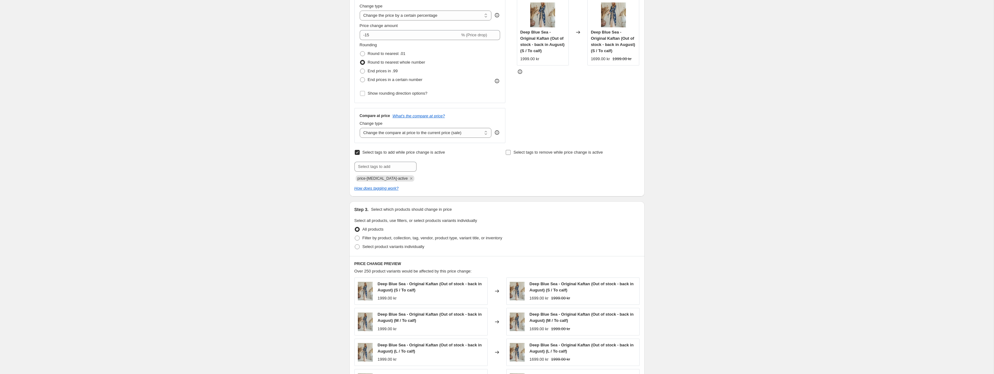
click at [536, 151] on span "Select tags to remove while price change is active" at bounding box center [557, 152] width 89 height 5
click at [511, 151] on input "Select tags to remove while price change is active" at bounding box center [508, 152] width 5 height 5
checkbox input "true"
click at [527, 174] on div "Select tags to remove while price change is active Submit" at bounding box center [572, 165] width 134 height 34
click at [527, 171] on input "text" at bounding box center [536, 167] width 62 height 10
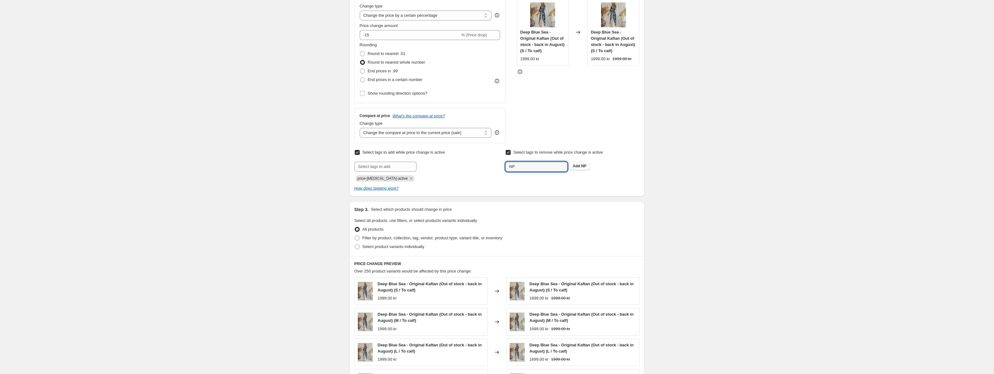
type input "NP"
click at [586, 167] on span "NP" at bounding box center [583, 166] width 5 height 4
click at [261, 199] on div "Create new price change job. This page is ready Create new price change job Dra…" at bounding box center [497, 226] width 994 height 699
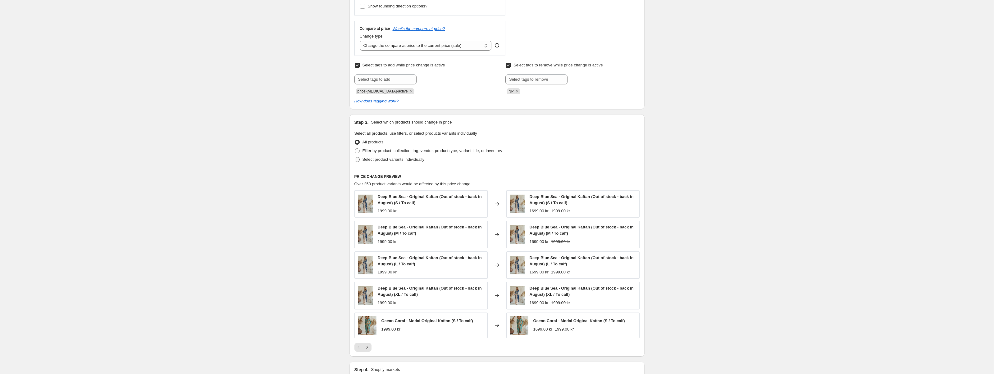
click at [360, 160] on label "Select product variants individually" at bounding box center [389, 159] width 70 height 9
click at [355, 157] on input "Select product variants individually" at bounding box center [355, 157] width 0 height 0
radio input "true"
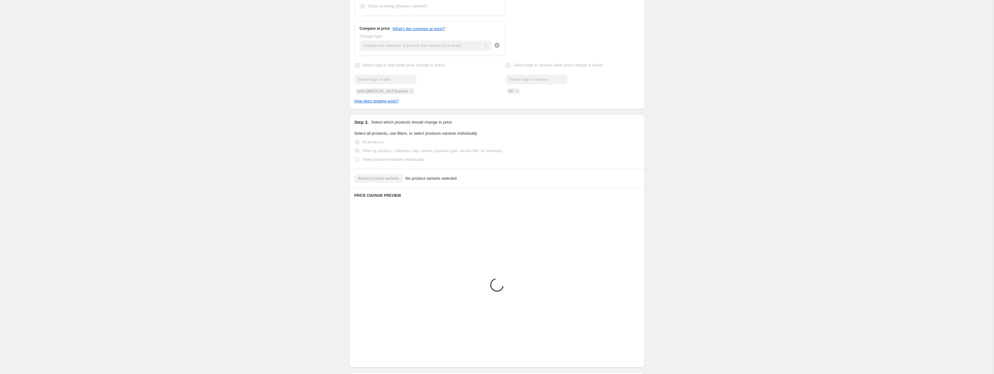
scroll to position [179, 0]
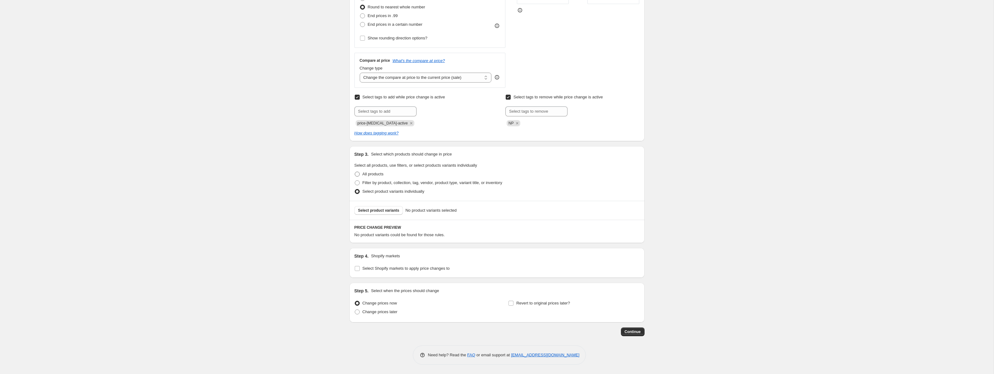
click at [368, 174] on span "All products" at bounding box center [372, 174] width 21 height 5
click at [355, 172] on input "All products" at bounding box center [355, 172] width 0 height 0
radio input "true"
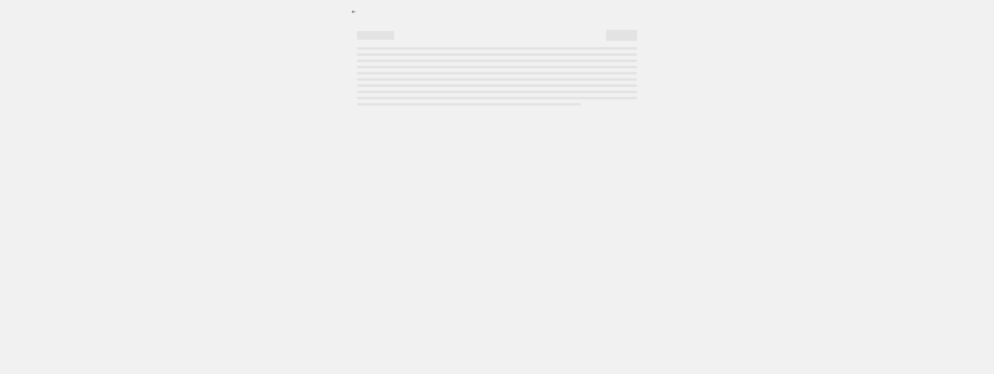
select select "percentage"
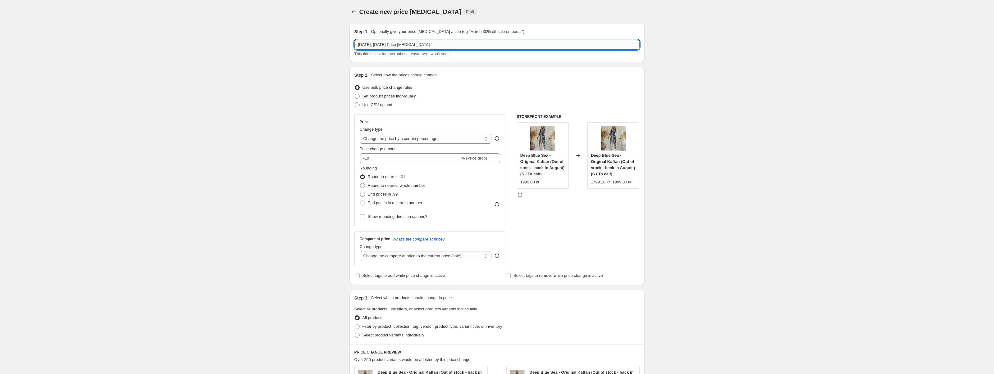
click at [383, 43] on input "[DATE], [DATE] Price [MEDICAL_DATA]" at bounding box center [496, 45] width 285 height 10
paste input "1 - US - 20% selected - 04/09-25"
click at [369, 47] on input "1 - US - 20% selected - 04/09-25" at bounding box center [496, 45] width 285 height 10
click at [419, 46] on input "1 - [GEOGRAPHIC_DATA],[GEOGRAPHIC_DATA],[GEOGRAPHIC_DATA] - 20% selected - 04/0…" at bounding box center [496, 45] width 285 height 10
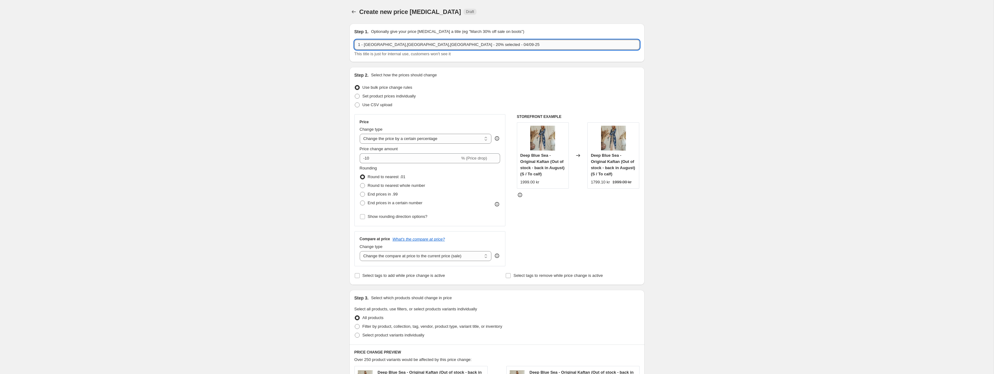
click at [412, 46] on input "1 - [GEOGRAPHIC_DATA],[GEOGRAPHIC_DATA],[GEOGRAPHIC_DATA] - 20% selected - 04/0…" at bounding box center [496, 45] width 285 height 10
click at [415, 46] on input "1 - [GEOGRAPHIC_DATA],[GEOGRAPHIC_DATA],[GEOGRAPHIC_DATA] - 20% selected - 04/0…" at bounding box center [496, 45] width 285 height 10
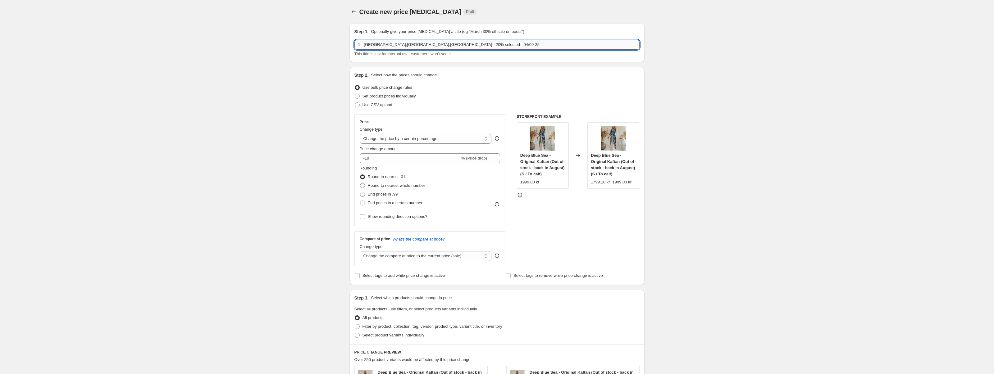
click at [415, 46] on input "1 - [GEOGRAPHIC_DATA],[GEOGRAPHIC_DATA],[GEOGRAPHIC_DATA] - 20% selected - 04/0…" at bounding box center [496, 45] width 285 height 10
type input "1 - AU,GER,UK - 20% selected - 04/09-25"
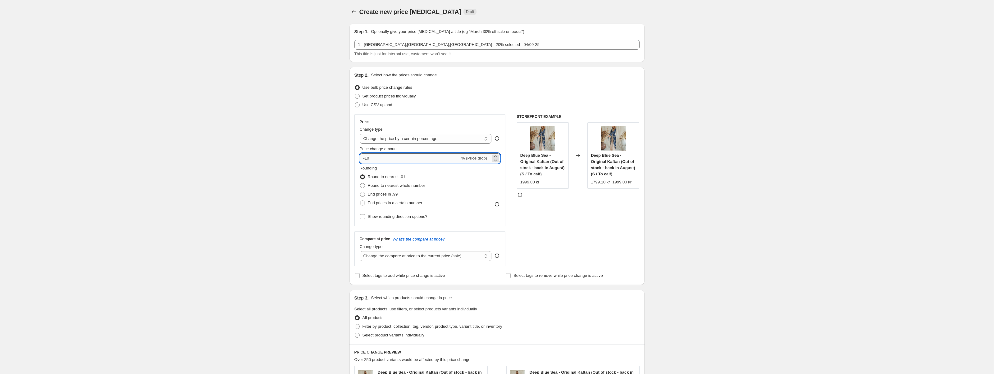
click at [378, 157] on input "-10" at bounding box center [410, 158] width 100 height 10
type input "-15"
click at [360, 187] on span at bounding box center [362, 185] width 5 height 5
click at [360, 184] on input "Round to nearest whole number" at bounding box center [360, 183] width 0 height 0
radio input "true"
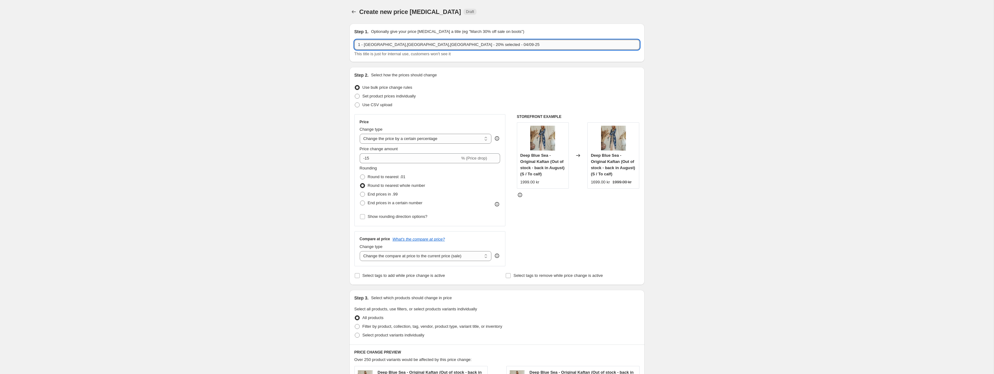
click at [406, 46] on input "1 - AU,GER,UK - 20% selected - 04/09-25" at bounding box center [496, 45] width 285 height 10
type input "1 - AU,[GEOGRAPHIC_DATA],[GEOGRAPHIC_DATA] - 15% OFF - 04/09-25"
click at [314, 99] on div "Create new price change job. This page is ready Create new price change job Dra…" at bounding box center [497, 332] width 994 height 664
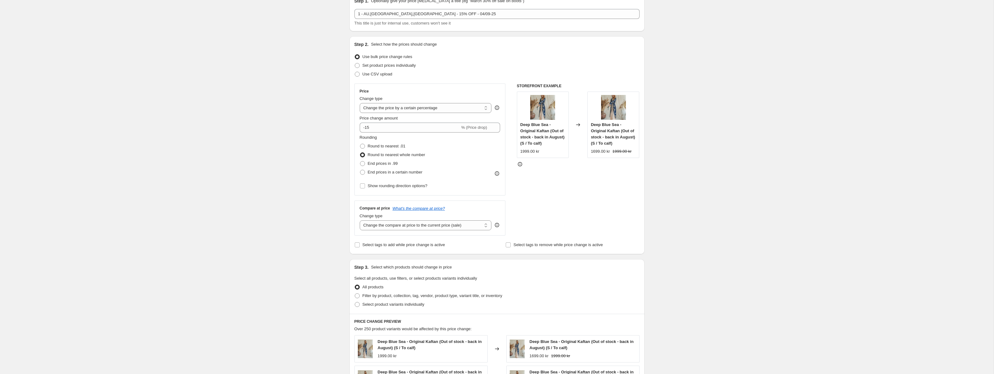
scroll to position [58, 0]
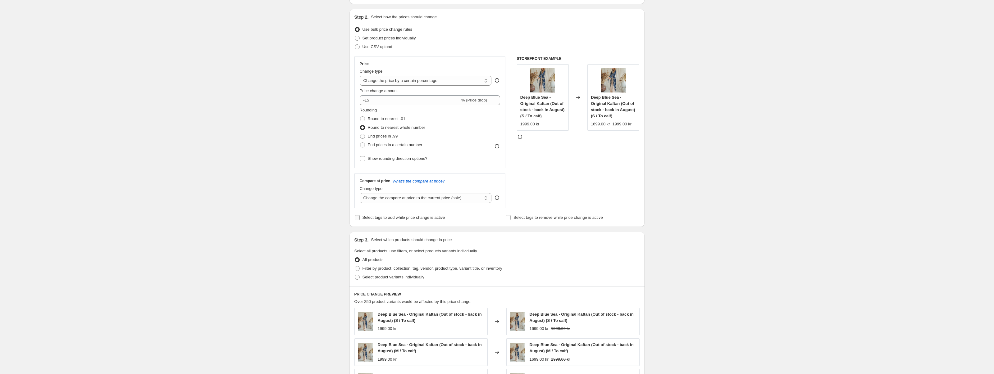
click at [390, 216] on span "Select tags to add while price change is active" at bounding box center [403, 217] width 83 height 5
click at [360, 216] on input "Select tags to add while price change is active" at bounding box center [357, 217] width 5 height 5
checkbox input "true"
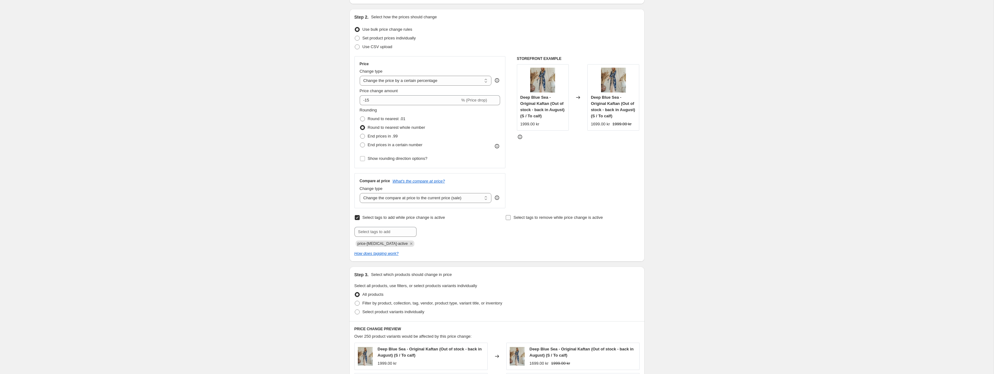
click at [527, 216] on span "Select tags to remove while price change is active" at bounding box center [557, 217] width 89 height 5
click at [511, 216] on input "Select tags to remove while price change is active" at bounding box center [508, 217] width 5 height 5
checkbox input "true"
click at [522, 231] on input "text" at bounding box center [536, 232] width 62 height 10
type input "NP"
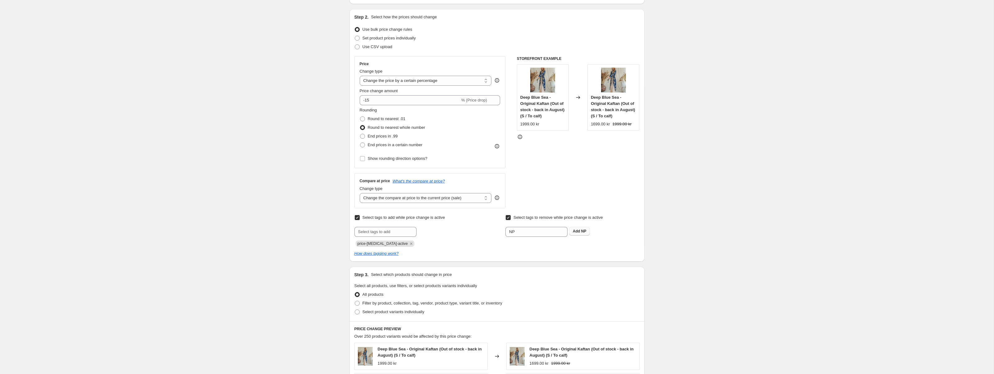
click at [581, 232] on span "NP" at bounding box center [583, 231] width 5 height 4
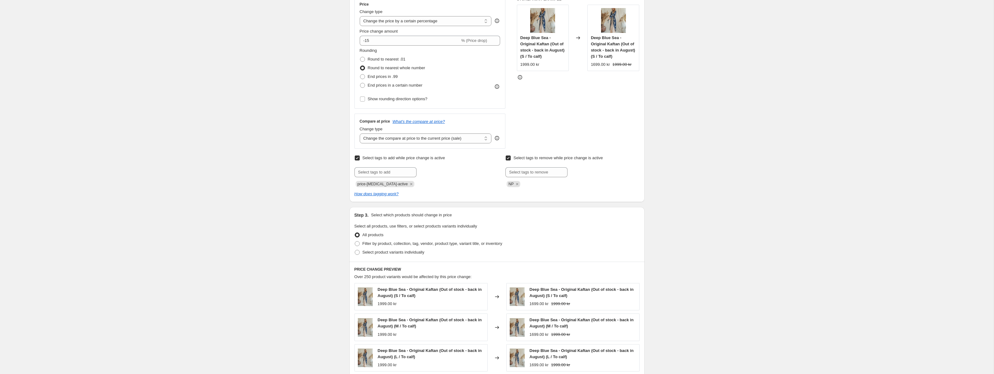
scroll to position [132, 0]
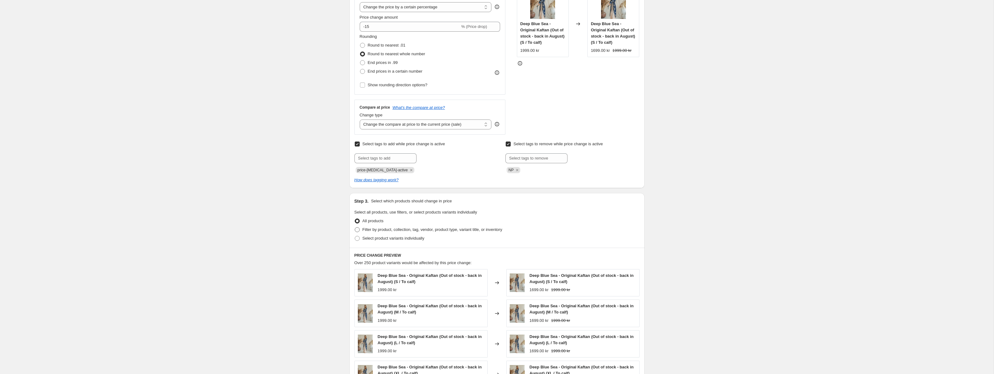
click at [393, 232] on span "Filter by product, collection, tag, vendor, product type, variant title, or inv…" at bounding box center [432, 229] width 140 height 5
click at [355, 228] on input "Filter by product, collection, tag, vendor, product type, variant title, or inv…" at bounding box center [355, 227] width 0 height 0
radio input "true"
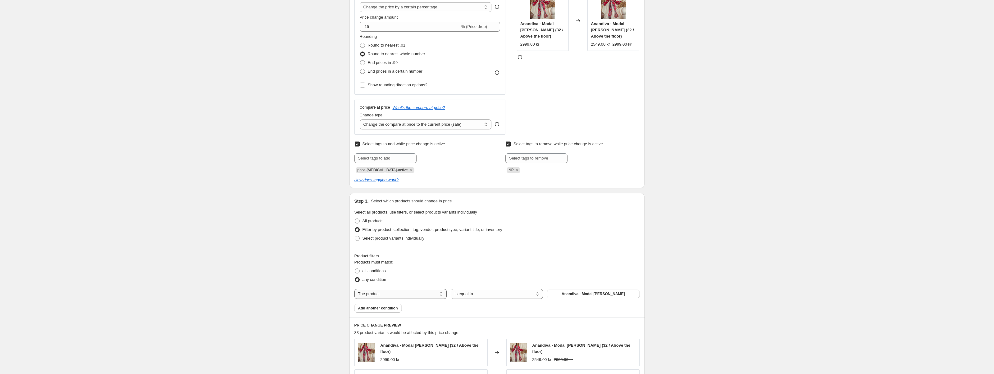
click at [403, 293] on select "The product The product's collection The product's tag The product's vendor The…" at bounding box center [400, 294] width 92 height 10
select select "tag"
click at [591, 294] on span "_badge_100% cotton" at bounding box center [593, 294] width 37 height 5
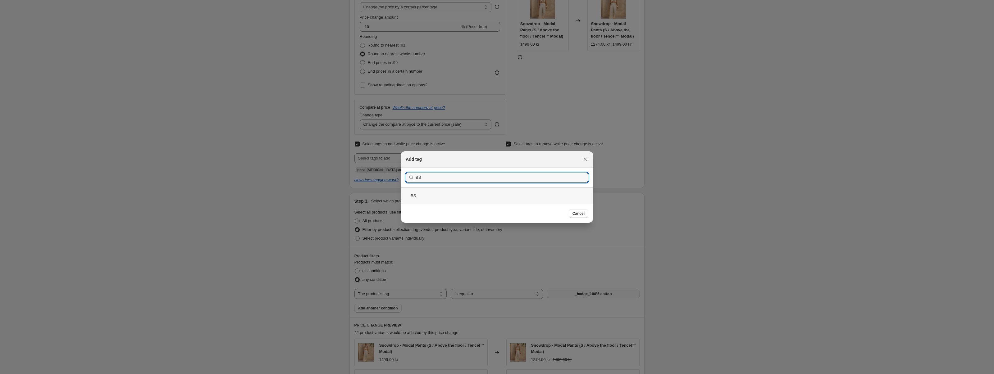
type input "BS"
click at [496, 204] on div "BS" at bounding box center [497, 196] width 193 height 16
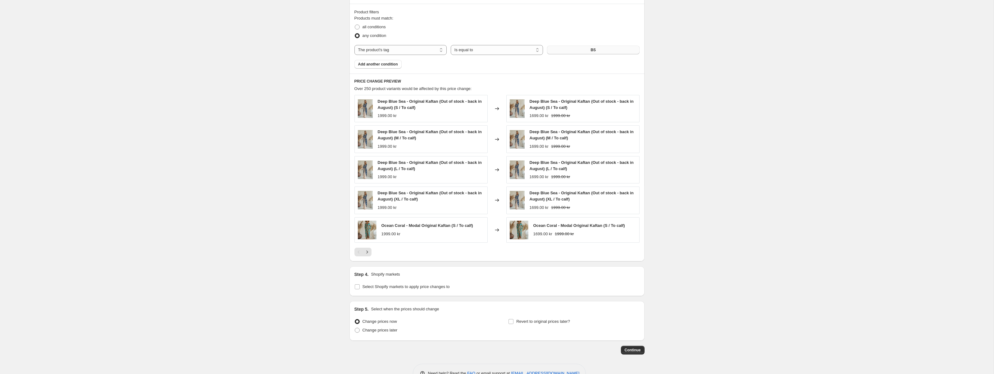
scroll to position [376, 0]
click at [418, 284] on span "Select Shopify markets to apply price changes to" at bounding box center [405, 286] width 87 height 5
click at [360, 284] on input "Select Shopify markets to apply price changes to" at bounding box center [357, 286] width 5 height 5
checkbox input "true"
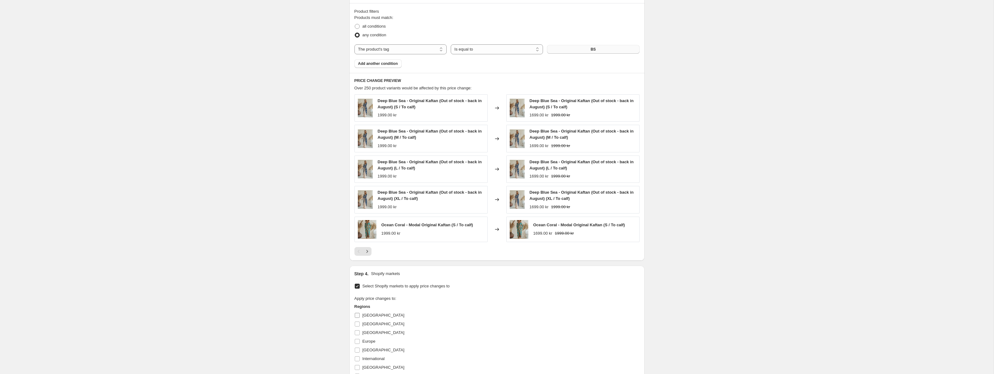
click at [367, 316] on span "[GEOGRAPHIC_DATA]" at bounding box center [383, 315] width 42 height 5
click at [360, 316] on input "[GEOGRAPHIC_DATA]" at bounding box center [357, 315] width 5 height 5
checkbox input "true"
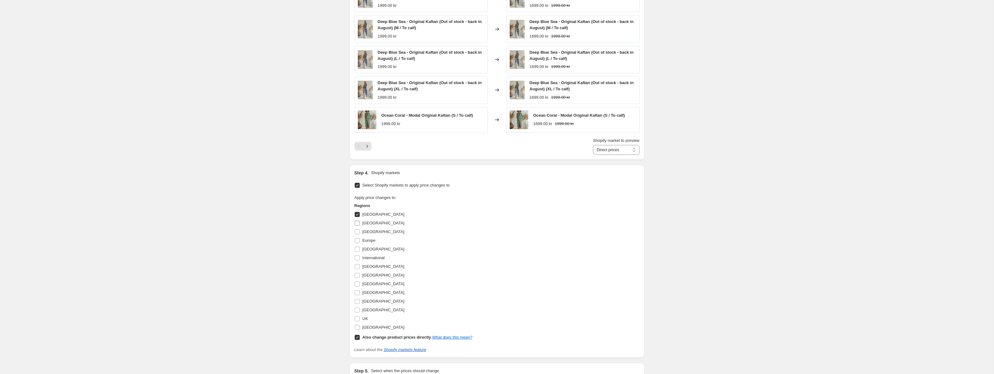
scroll to position [492, 0]
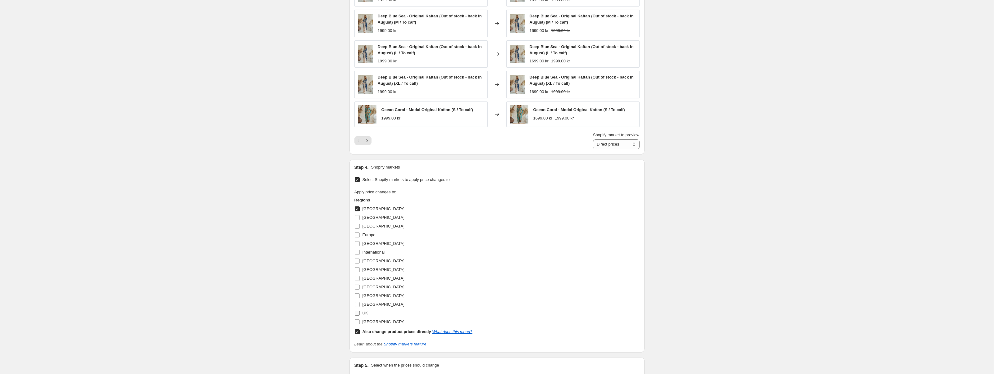
click at [361, 316] on label "UK" at bounding box center [361, 313] width 14 height 9
click at [360, 316] on input "UK" at bounding box center [357, 313] width 5 height 5
checkbox input "true"
click at [357, 333] on input "Also change product prices directly What does this mean?" at bounding box center [357, 332] width 5 height 5
checkbox input "false"
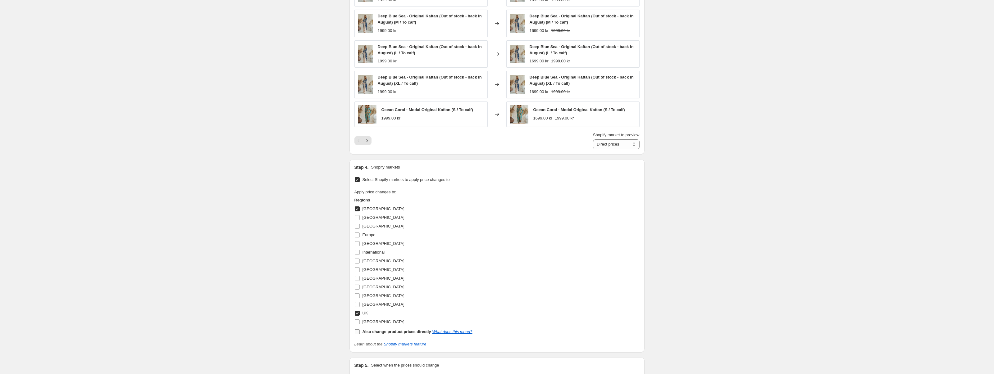
select select "56638996824"
click at [362, 248] on label "[GEOGRAPHIC_DATA]" at bounding box center [379, 243] width 50 height 9
click at [360, 246] on input "[GEOGRAPHIC_DATA]" at bounding box center [357, 243] width 5 height 5
checkbox input "true"
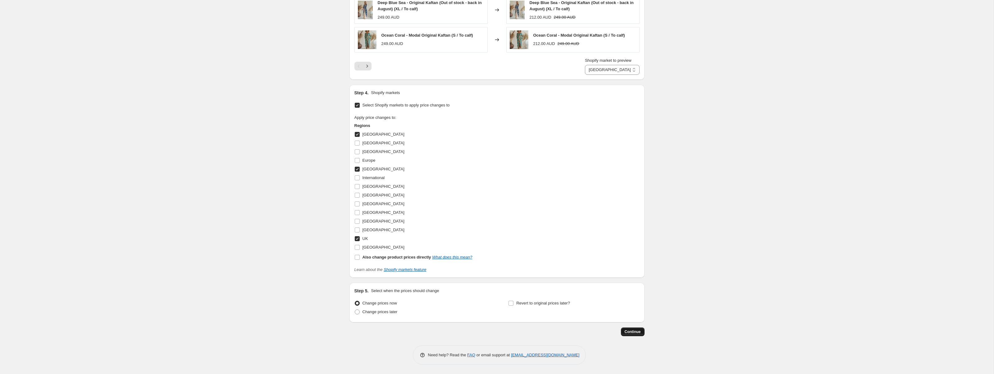
click at [634, 333] on span "Continue" at bounding box center [633, 332] width 16 height 5
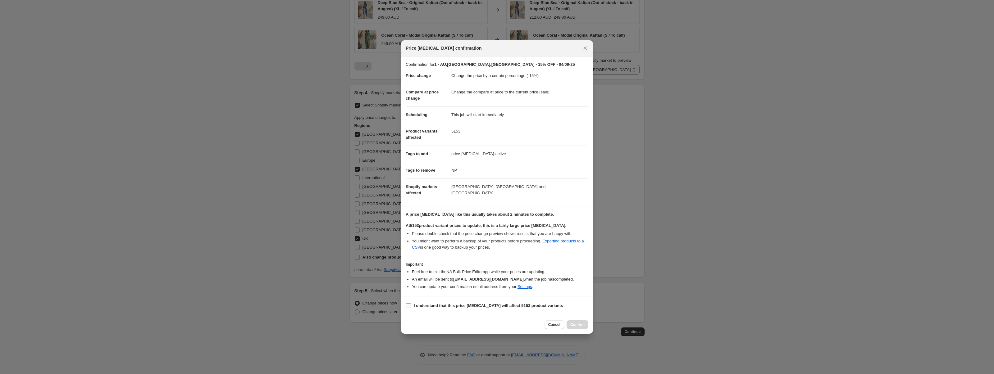
click at [411, 308] on label "I understand that this price change job will affect 5153 product variants" at bounding box center [484, 306] width 157 height 9
click at [411, 308] on input "I understand that this price change job will affect 5153 product variants" at bounding box center [408, 305] width 5 height 5
checkbox input "true"
click at [583, 333] on div "Cancel Confirm" at bounding box center [497, 324] width 193 height 19
click at [583, 328] on button "Confirm" at bounding box center [578, 325] width 22 height 9
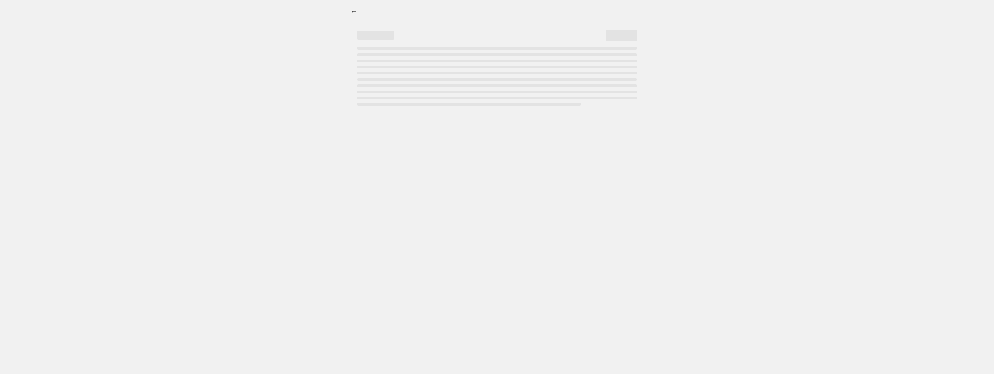
select select "percentage"
select select "tag"
select select "percentage"
select select "tag"
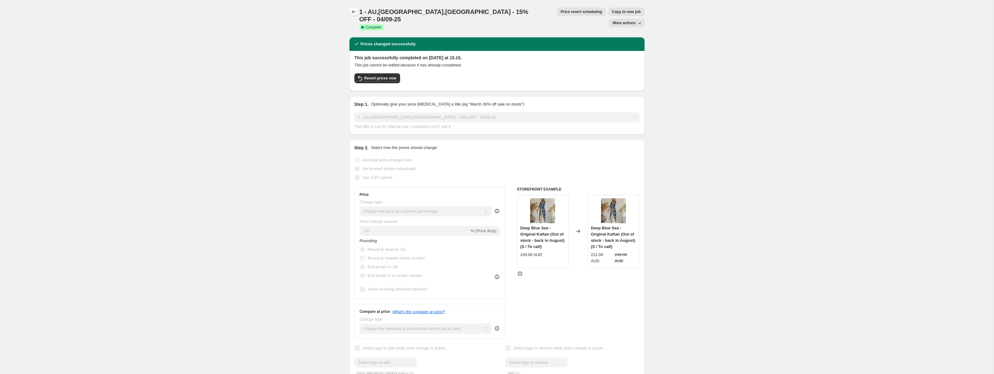
click at [353, 14] on icon "Price change jobs" at bounding box center [354, 12] width 6 height 6
